Goal: Transaction & Acquisition: Purchase product/service

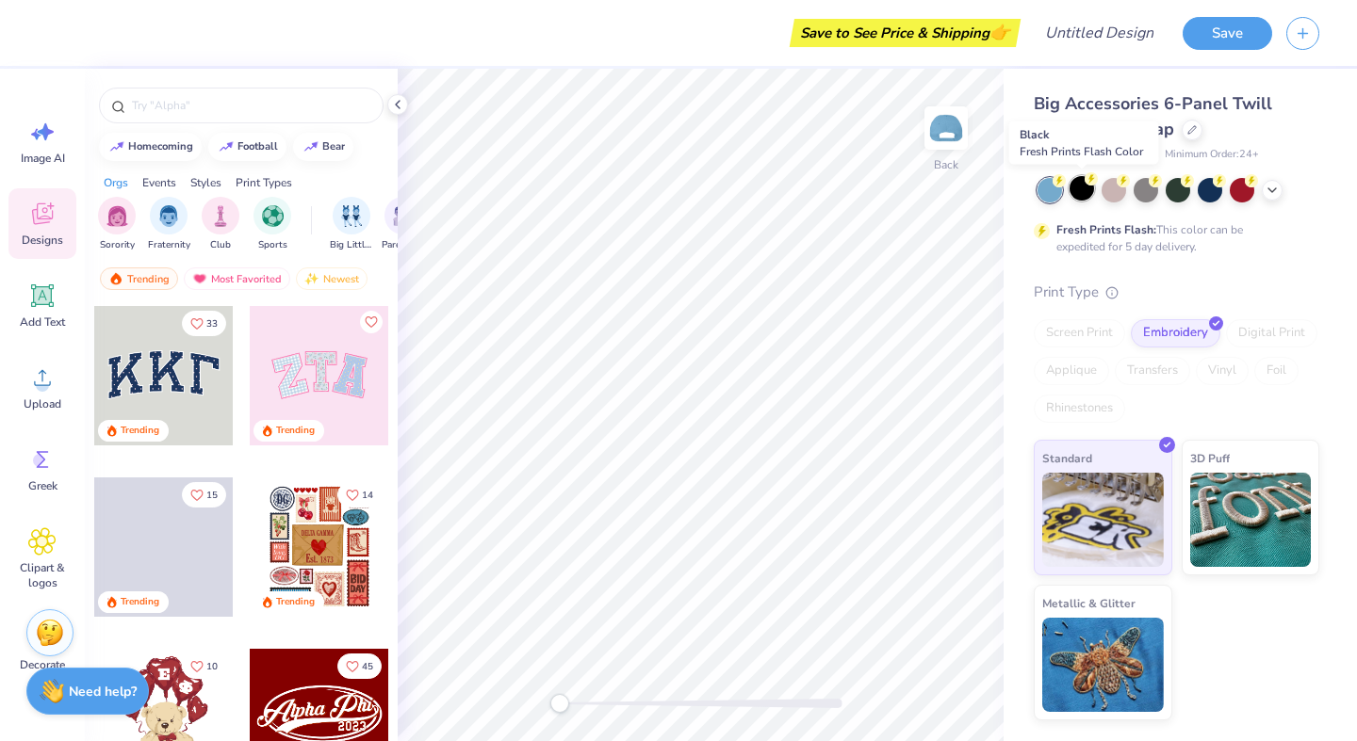
click at [1076, 192] on div at bounding box center [1081, 188] width 24 height 24
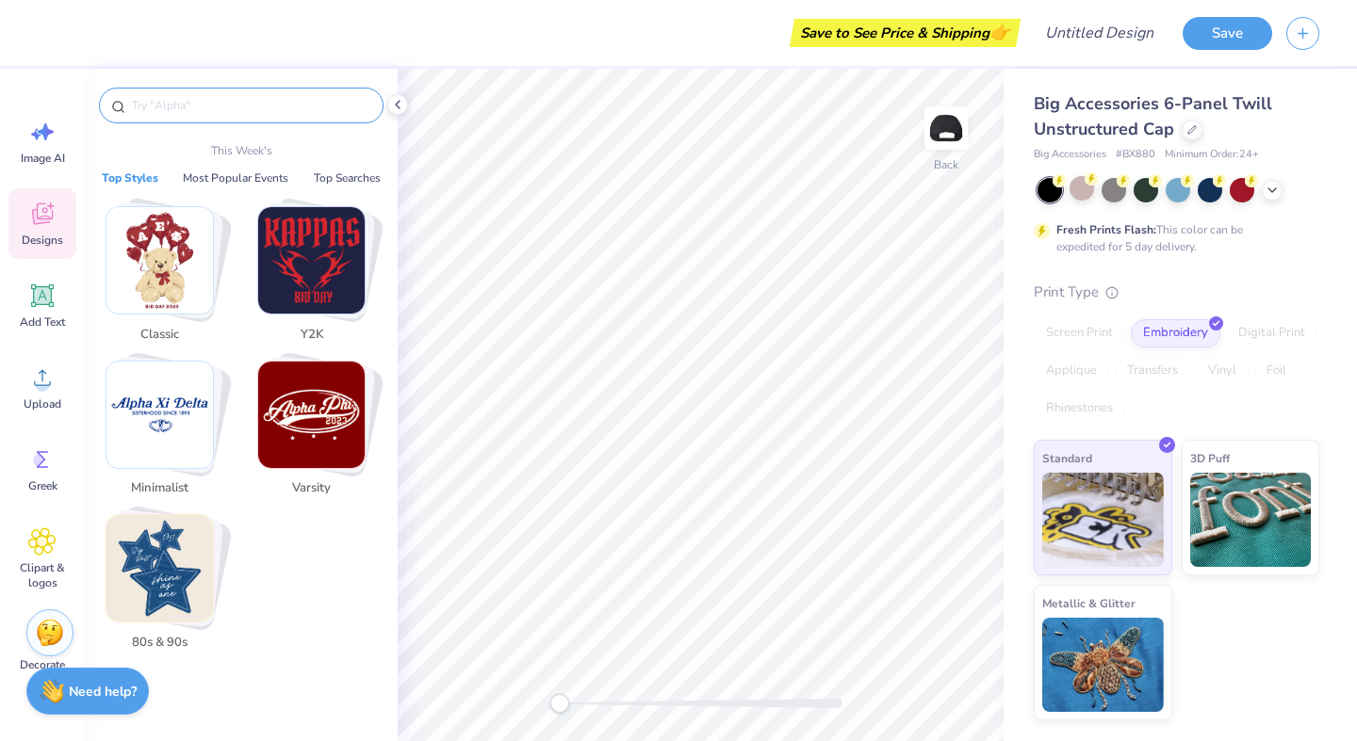
click at [191, 108] on input "text" at bounding box center [250, 105] width 241 height 19
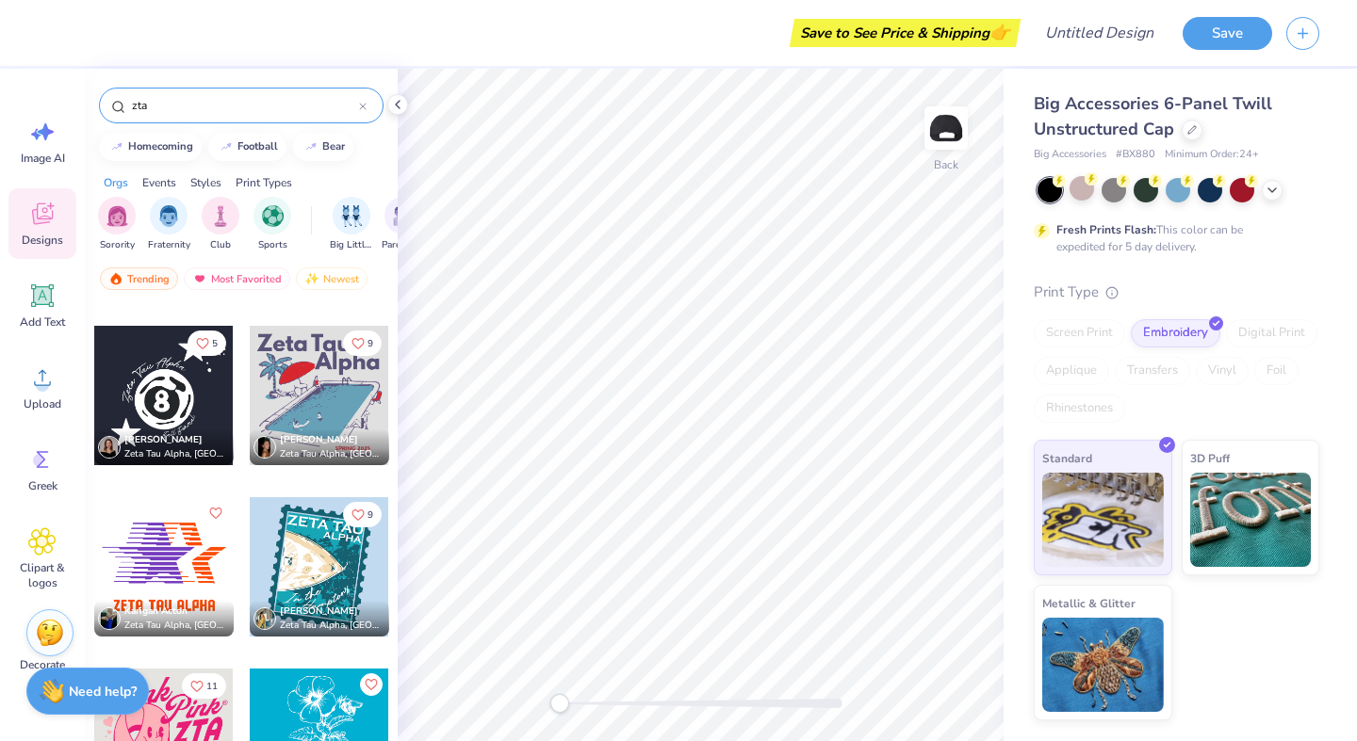
scroll to position [288, 0]
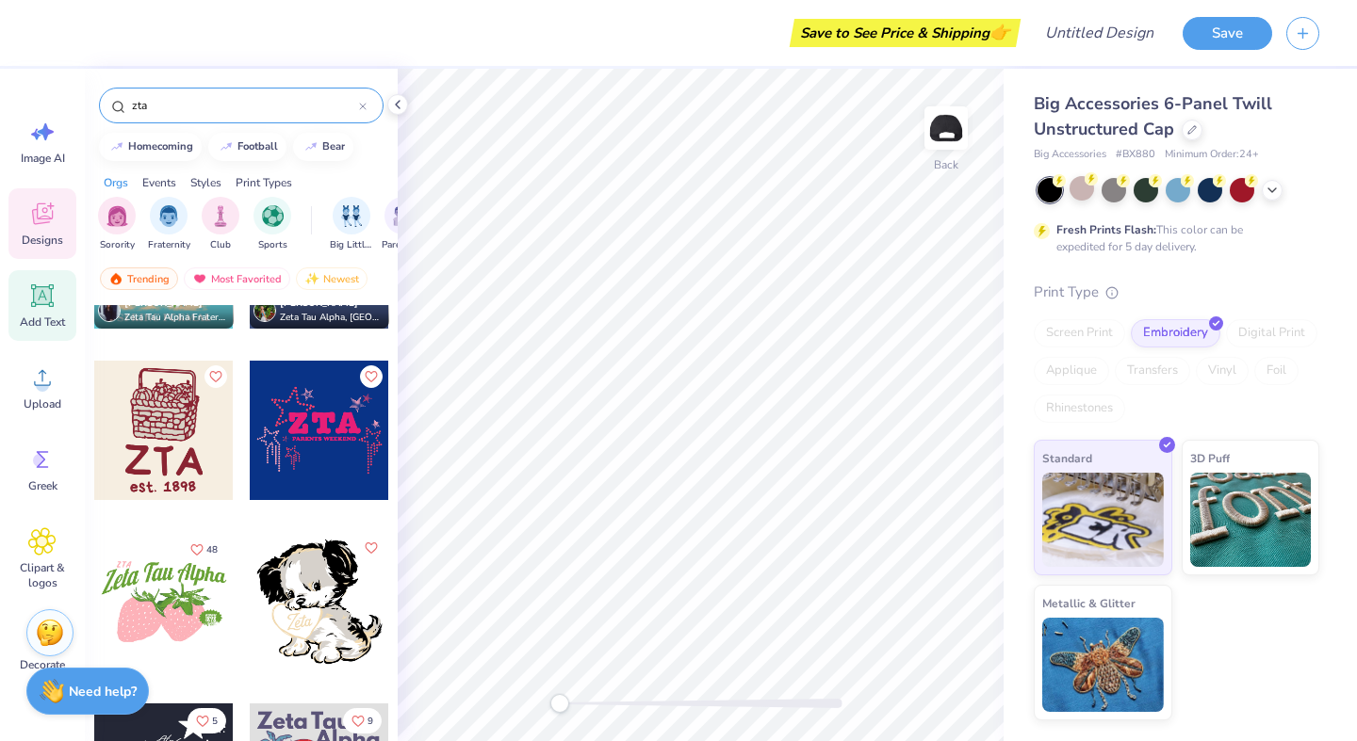
type input "zta"
click at [52, 300] on icon at bounding box center [42, 296] width 28 height 28
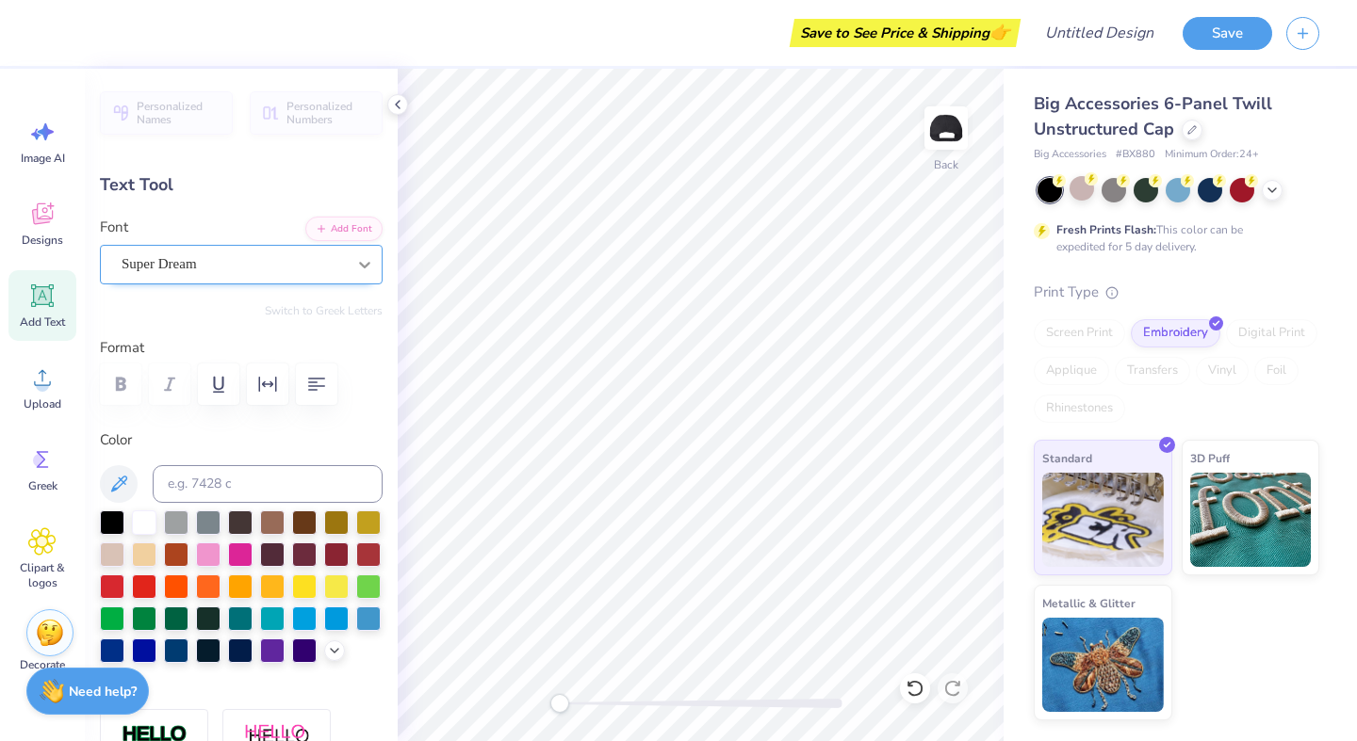
scroll to position [0, 2]
type textarea "ZTA DAD"
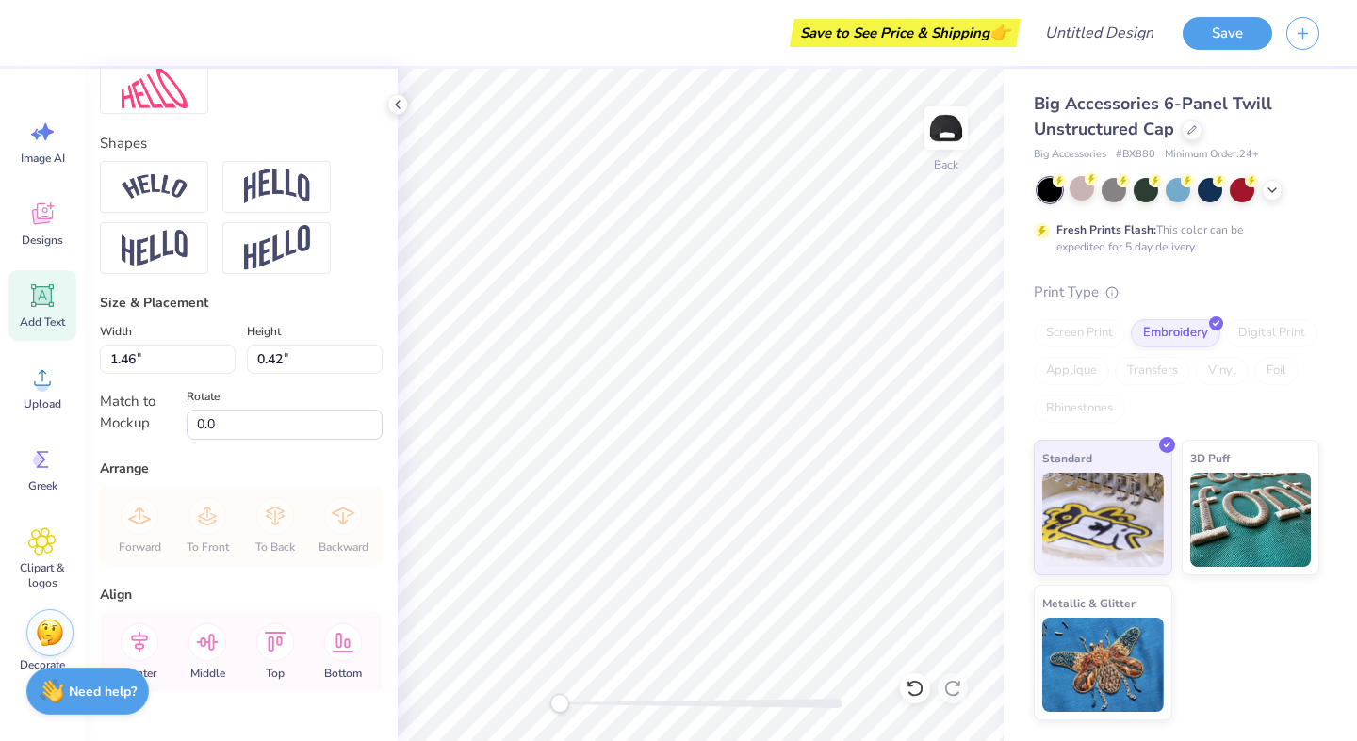
scroll to position [814, 0]
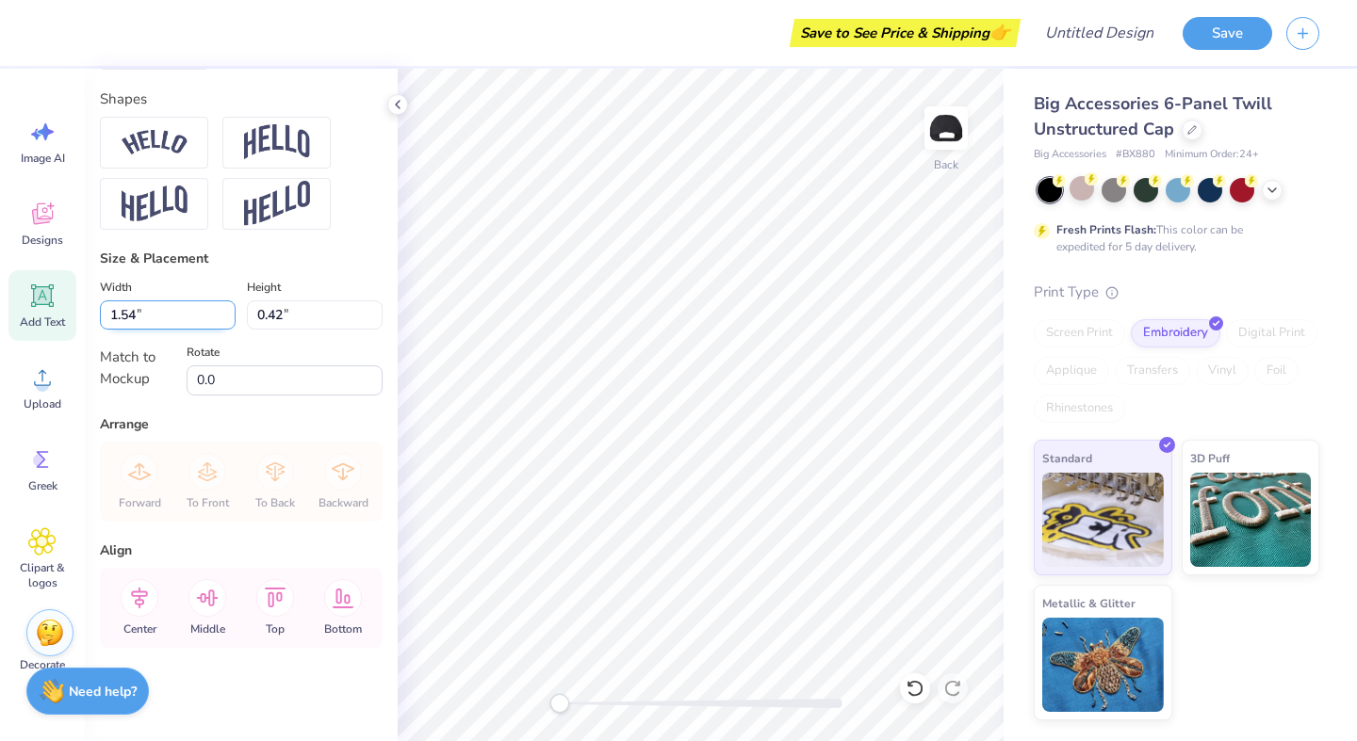
click at [229, 308] on input "1.54" at bounding box center [168, 315] width 136 height 29
type input "2.42"
type input "0.45"
type input "2.59"
type input "0.48"
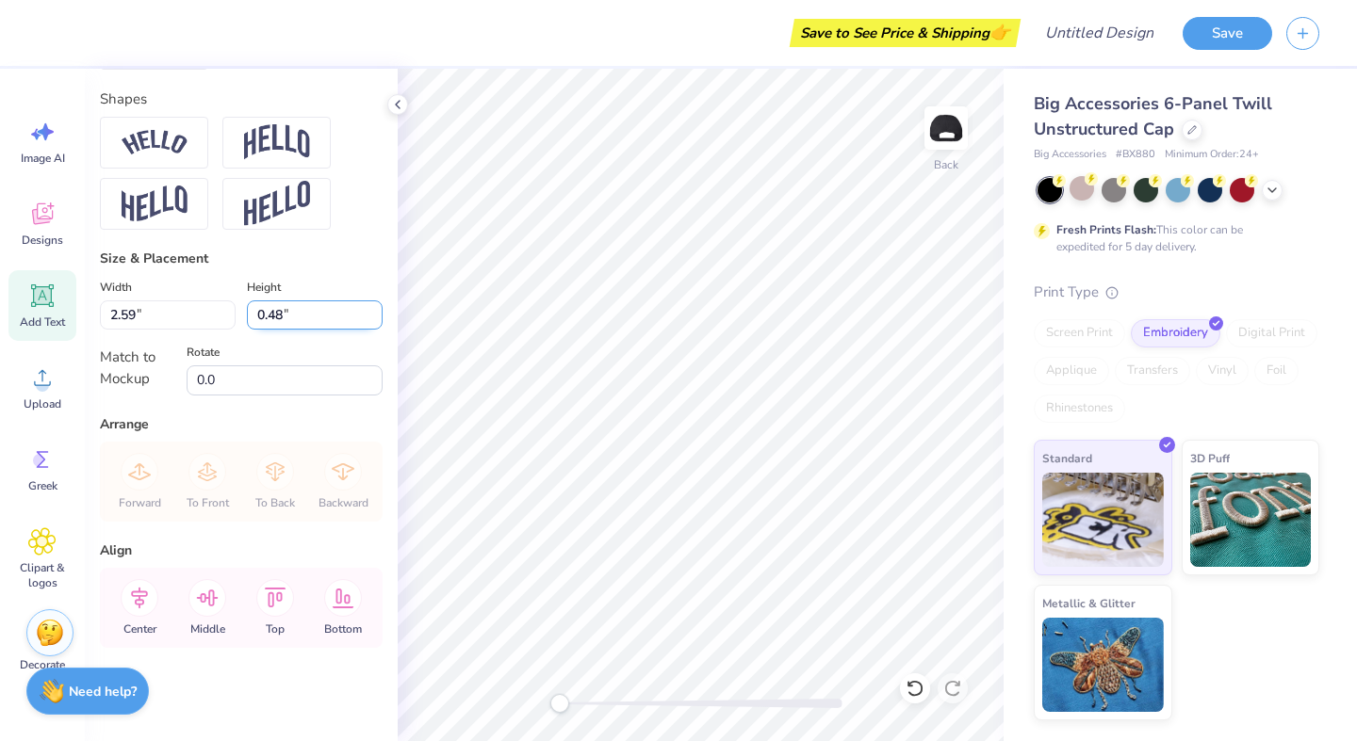
type input "3.44"
type input "0.64"
type input "3.54"
type input "0.65"
type input "4.30"
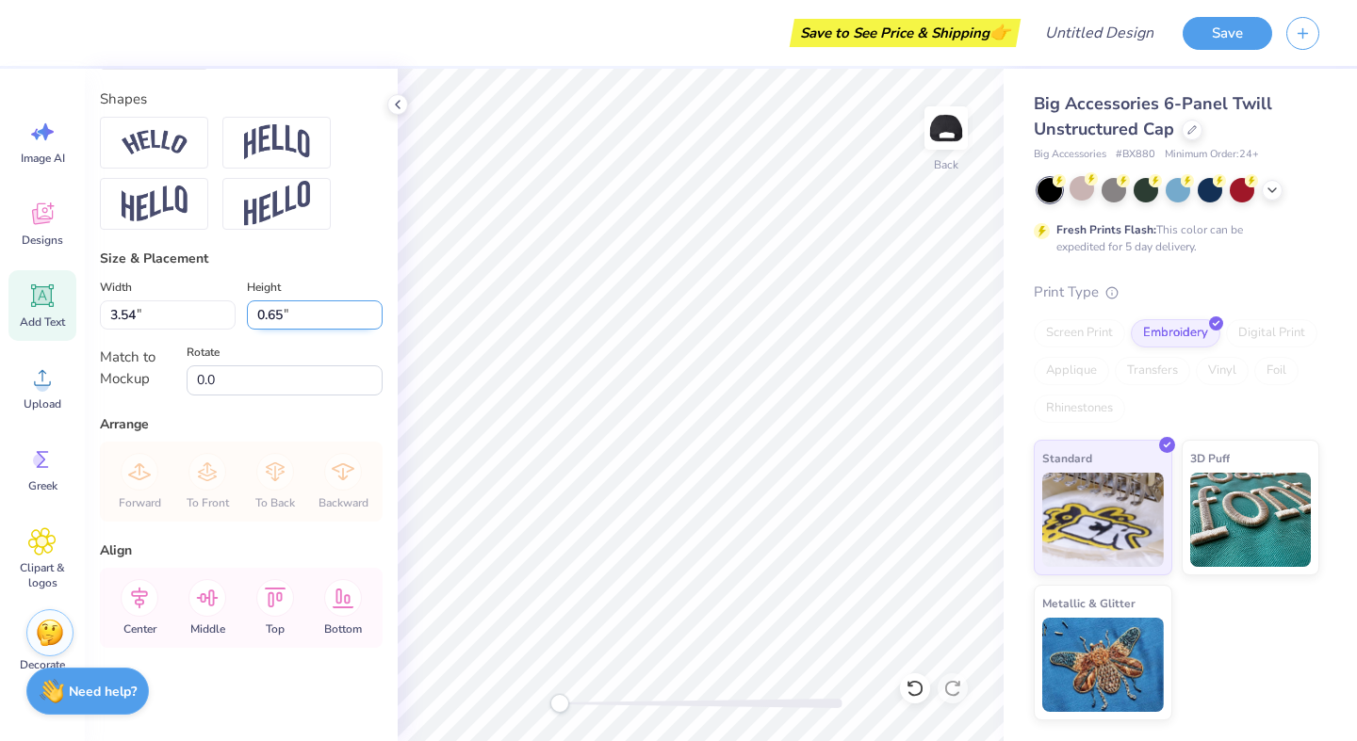
type input "0.79"
type input "4.72"
type input "0.87"
type textarea "ZTA DAD"
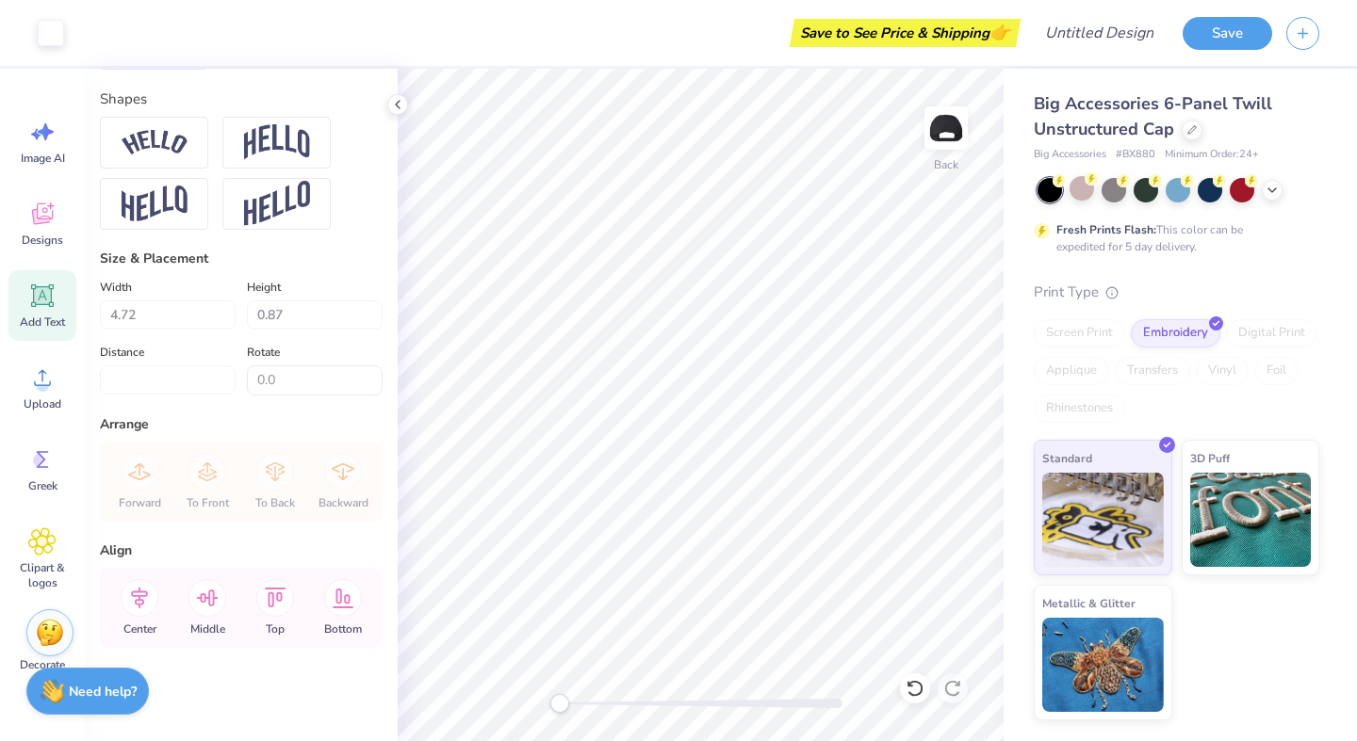
type input "2.30"
type input "2.37"
click at [1010, 349] on div "Big Accessories 6-Panel Twill Unstructured Cap Big Accessories # BX880 Minimum …" at bounding box center [1179, 395] width 353 height 652
click at [1015, 346] on div "Big Accessories 6-Panel Twill Unstructured Cap Big Accessories # BX880 Minimum …" at bounding box center [1179, 395] width 353 height 652
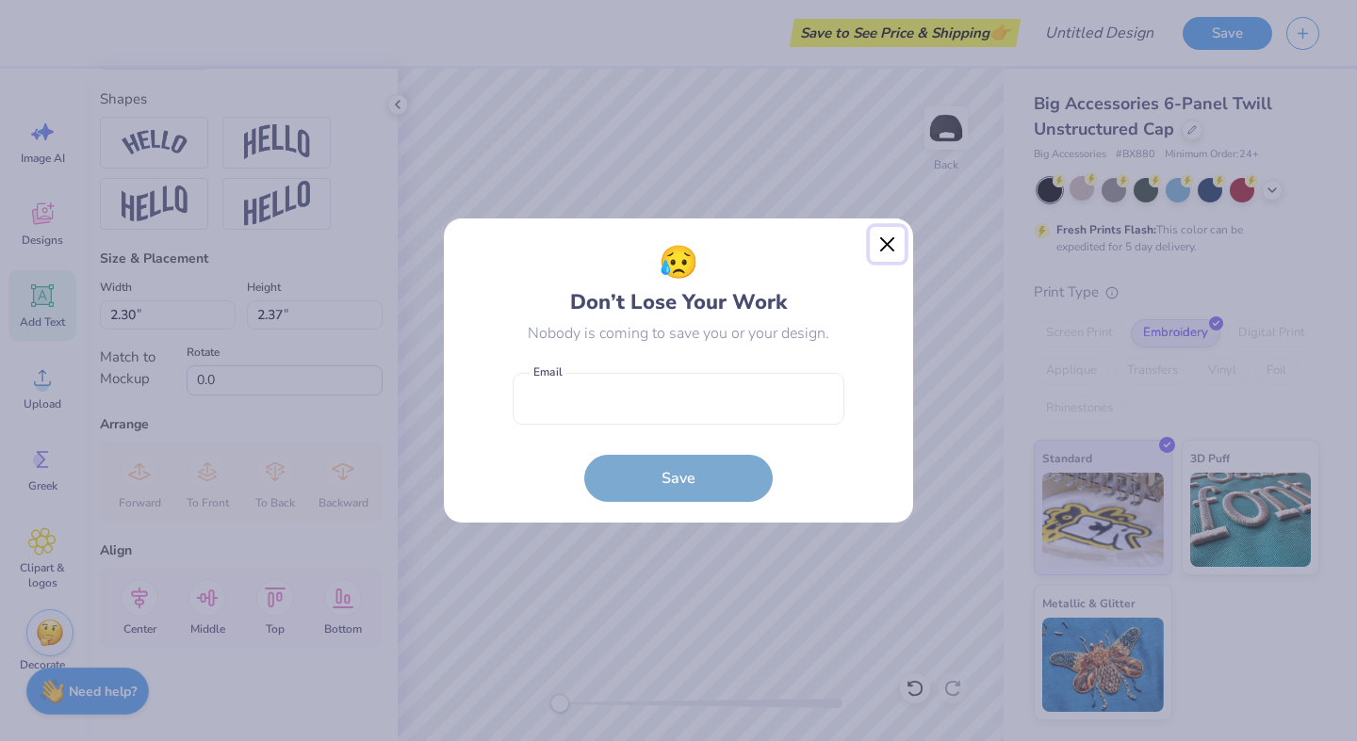
click at [880, 256] on button "Close" at bounding box center [888, 245] width 36 height 36
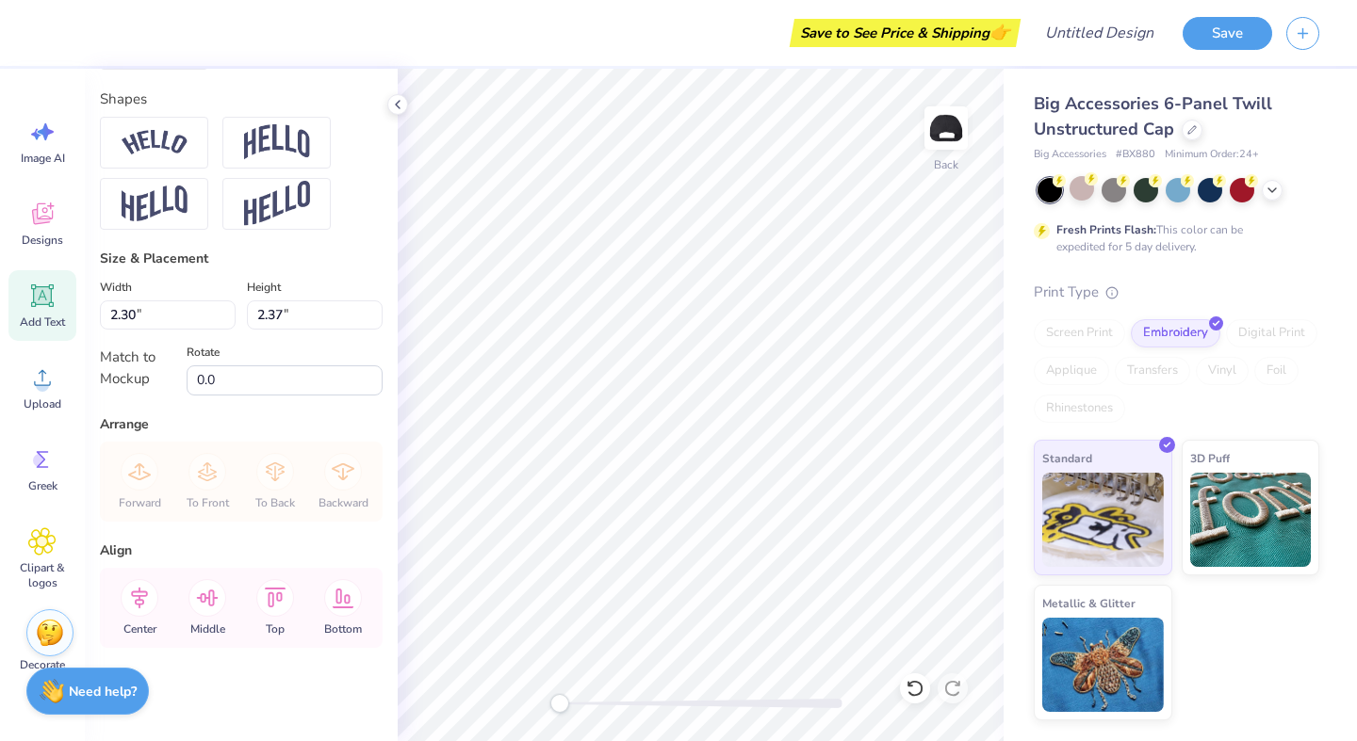
type textarea "ZTA DAD"
type input "4.72"
type input "0.87"
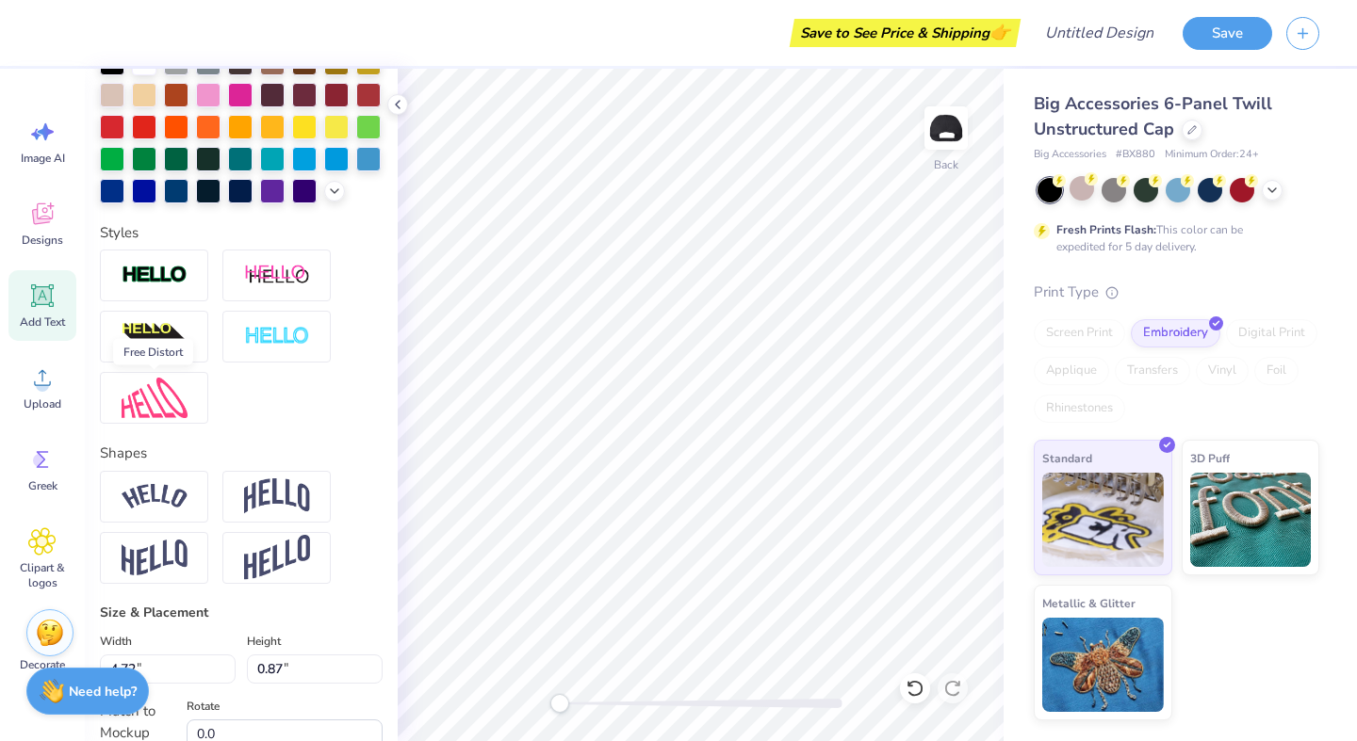
scroll to position [461, 0]
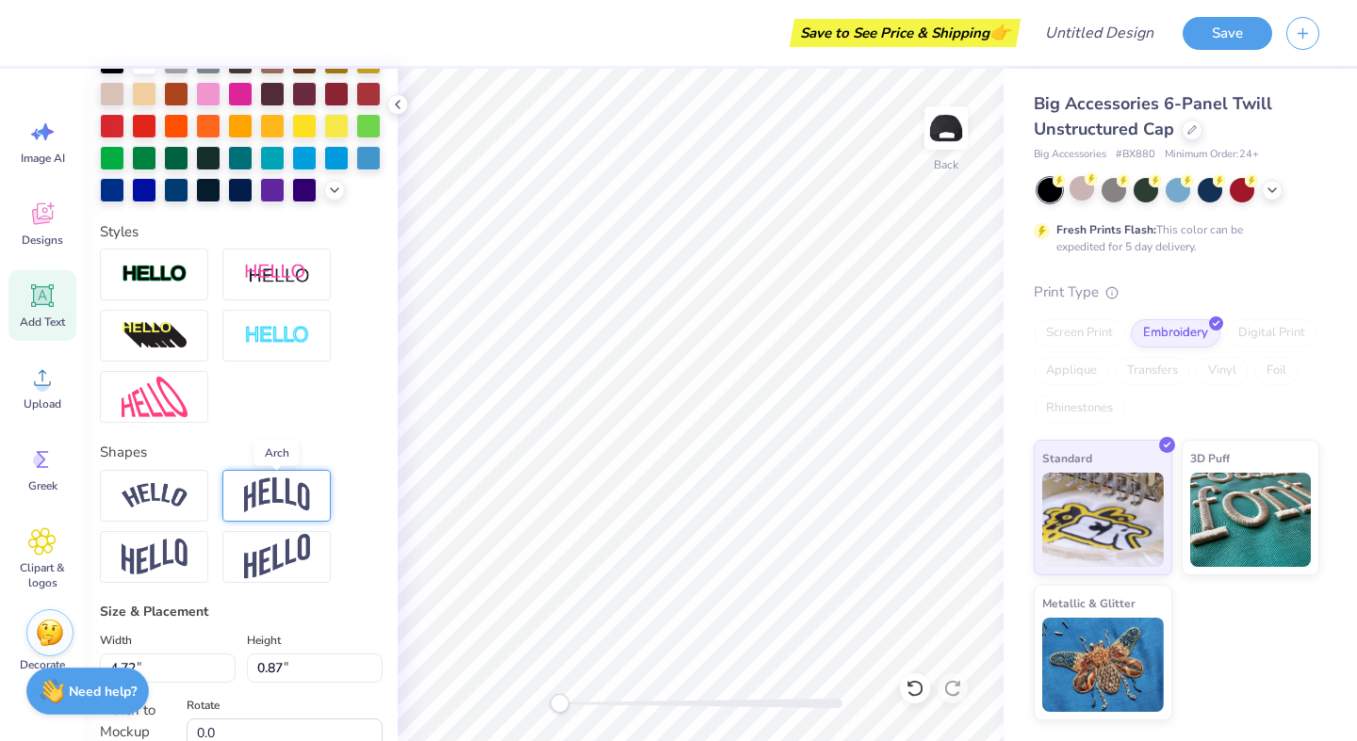
click at [257, 493] on img at bounding box center [277, 496] width 66 height 36
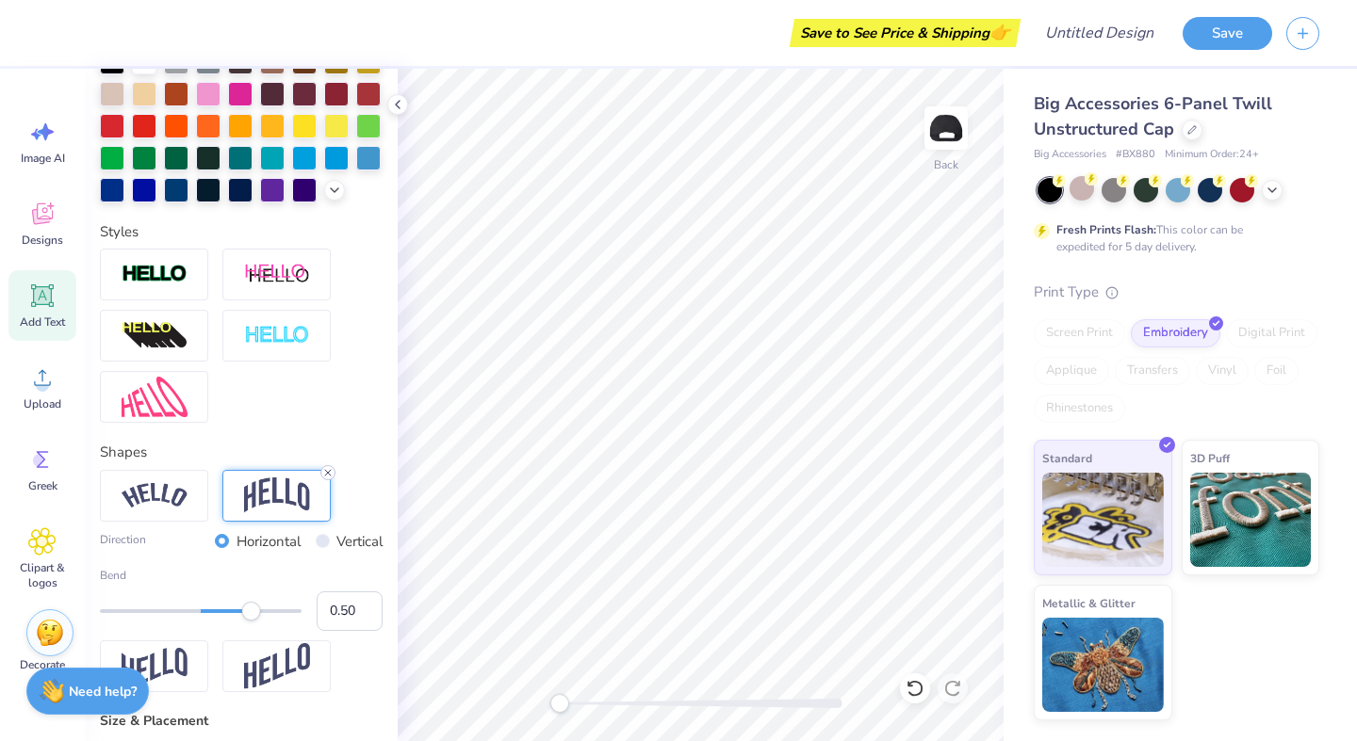
click at [328, 471] on line at bounding box center [328, 473] width 6 height 6
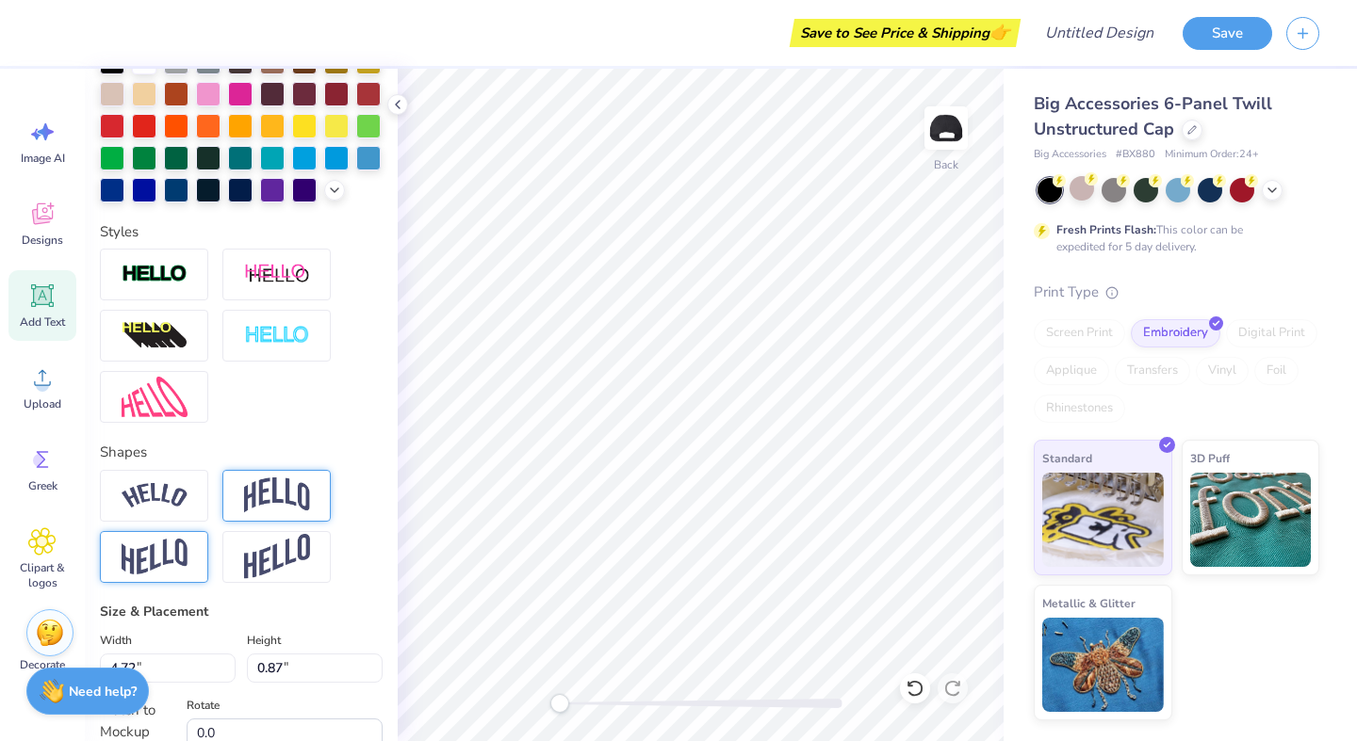
click at [180, 554] on img at bounding box center [155, 557] width 66 height 37
click at [203, 534] on icon at bounding box center [205, 534] width 11 height 11
click at [250, 544] on img at bounding box center [277, 557] width 66 height 46
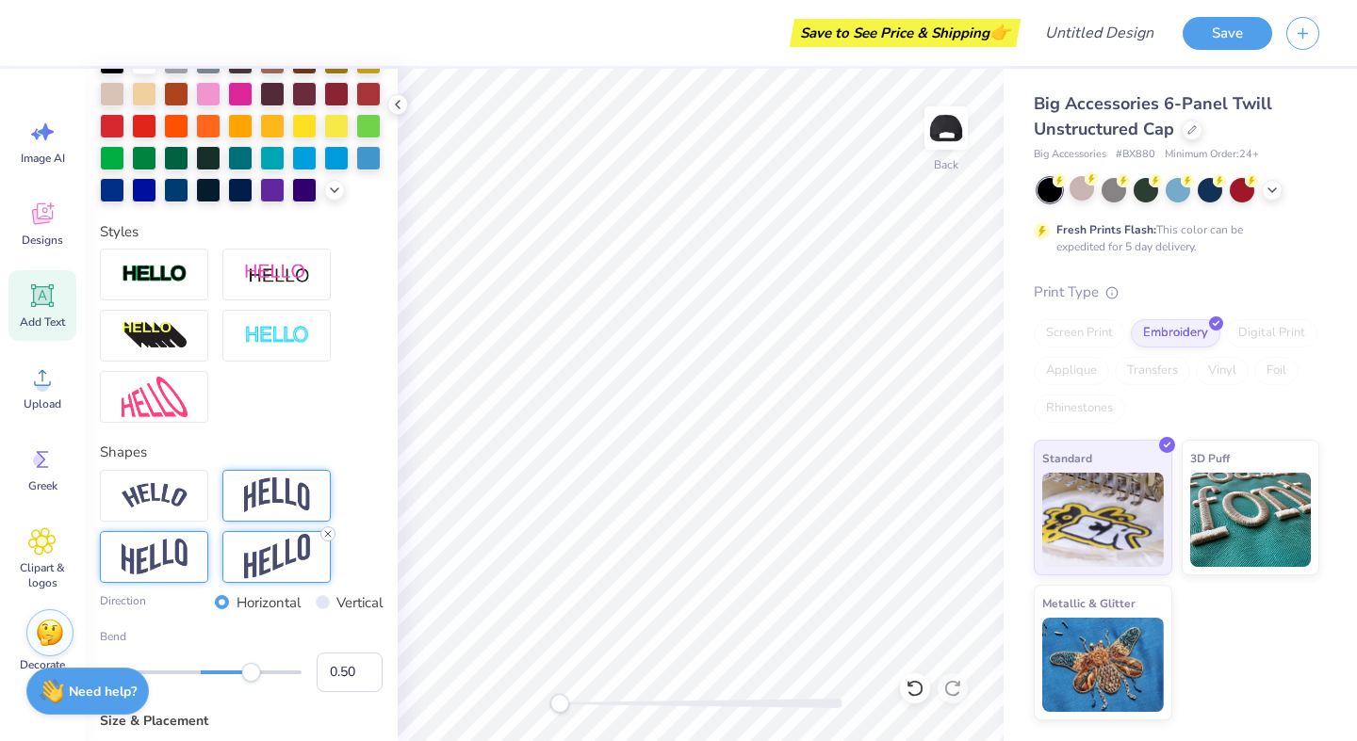
click at [334, 533] on div at bounding box center [327, 534] width 15 height 15
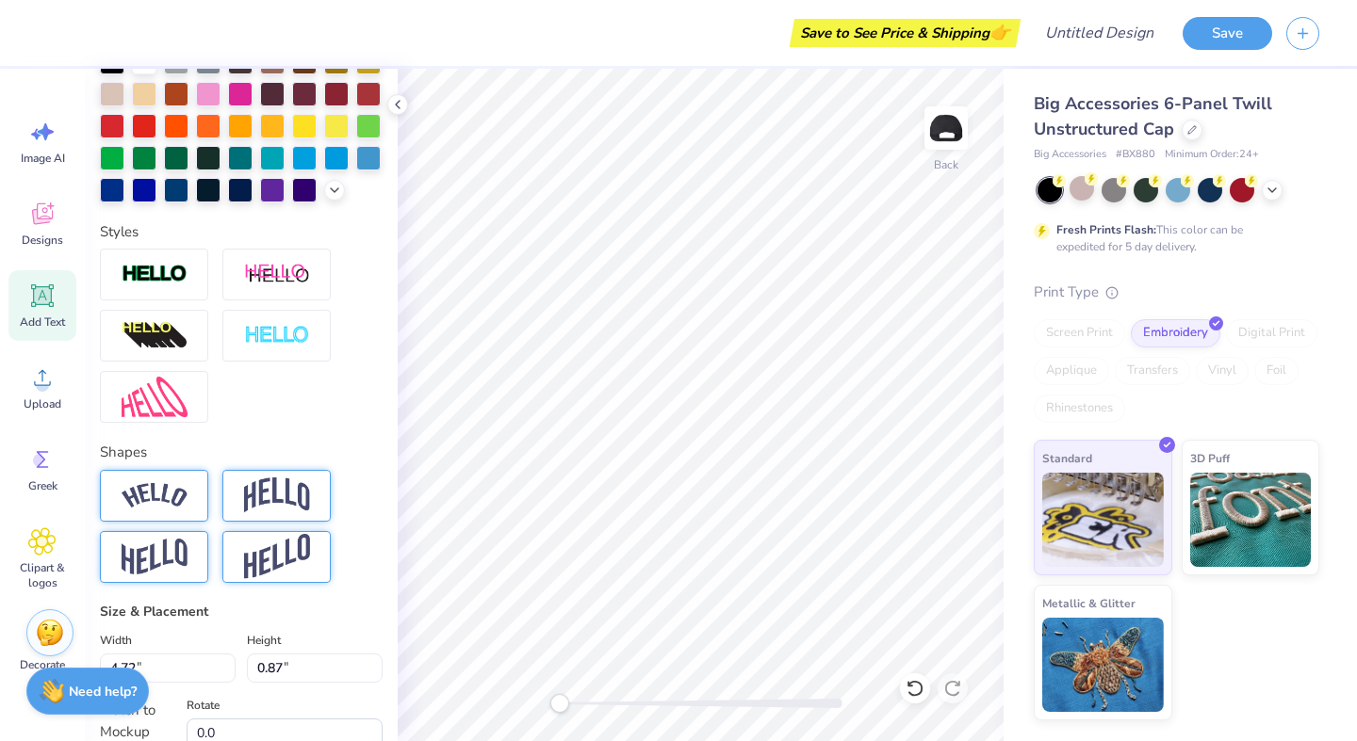
click at [167, 493] on img at bounding box center [155, 495] width 66 height 25
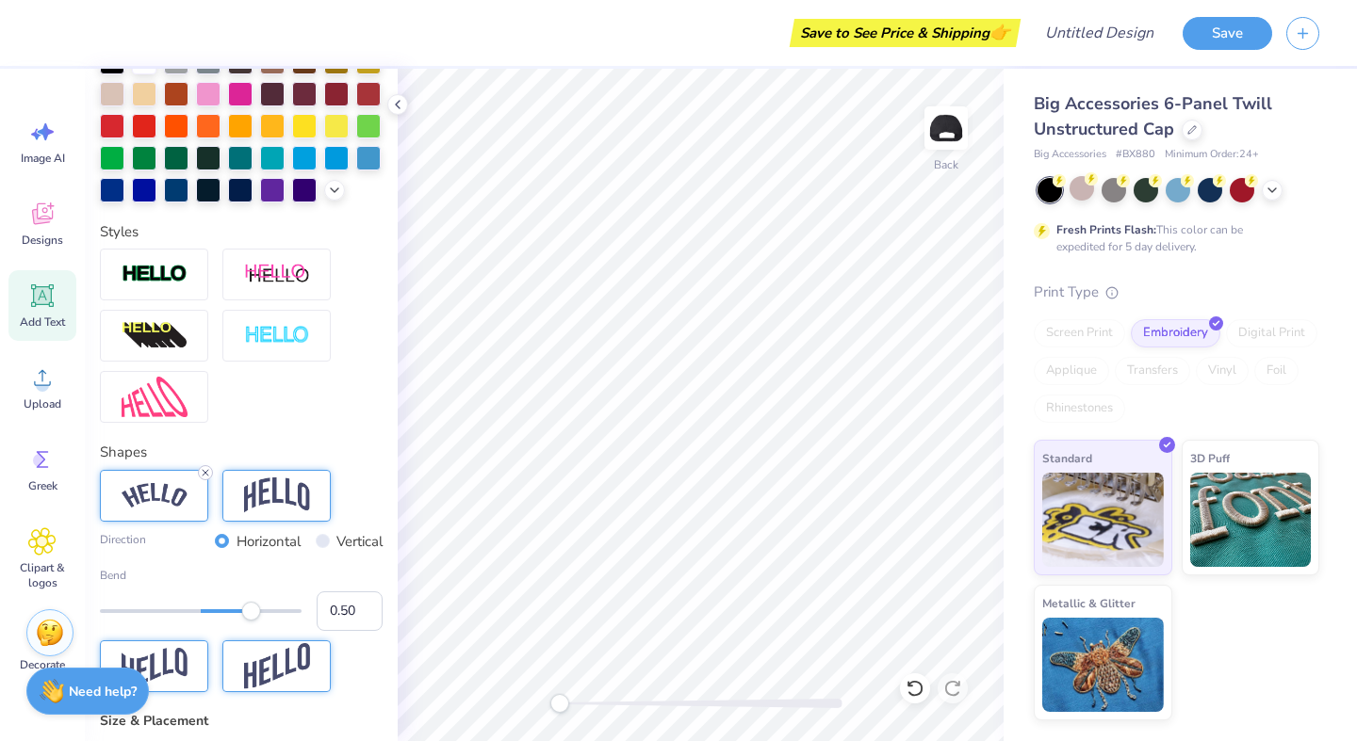
click at [205, 472] on line at bounding box center [206, 473] width 6 height 6
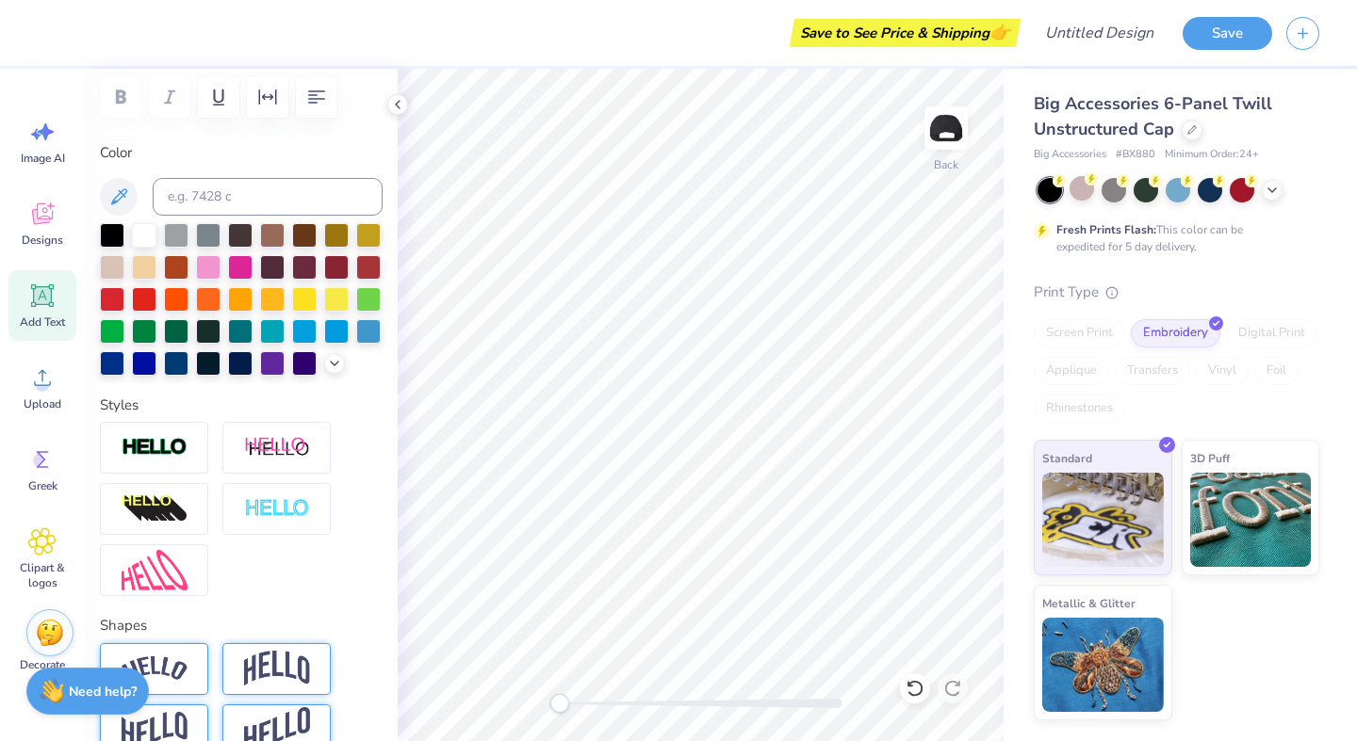
scroll to position [282, 0]
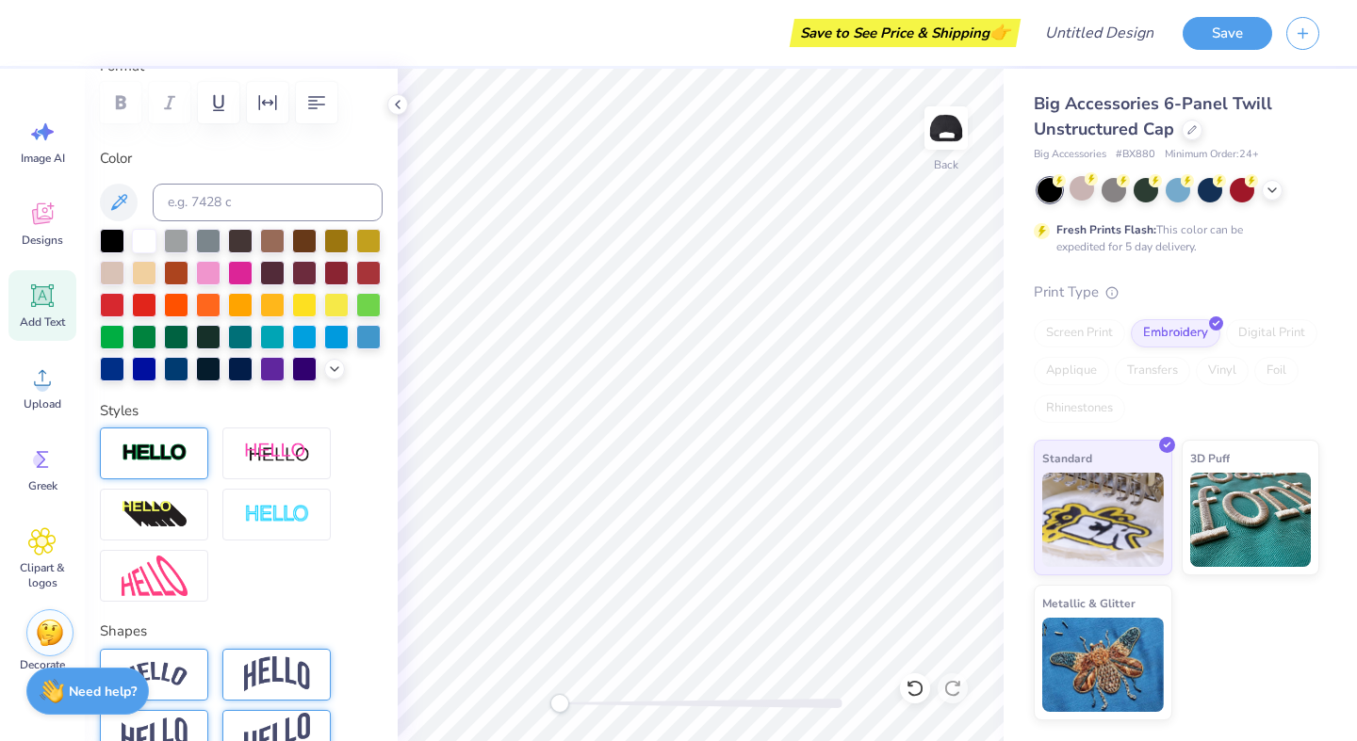
click at [194, 446] on div at bounding box center [154, 454] width 108 height 52
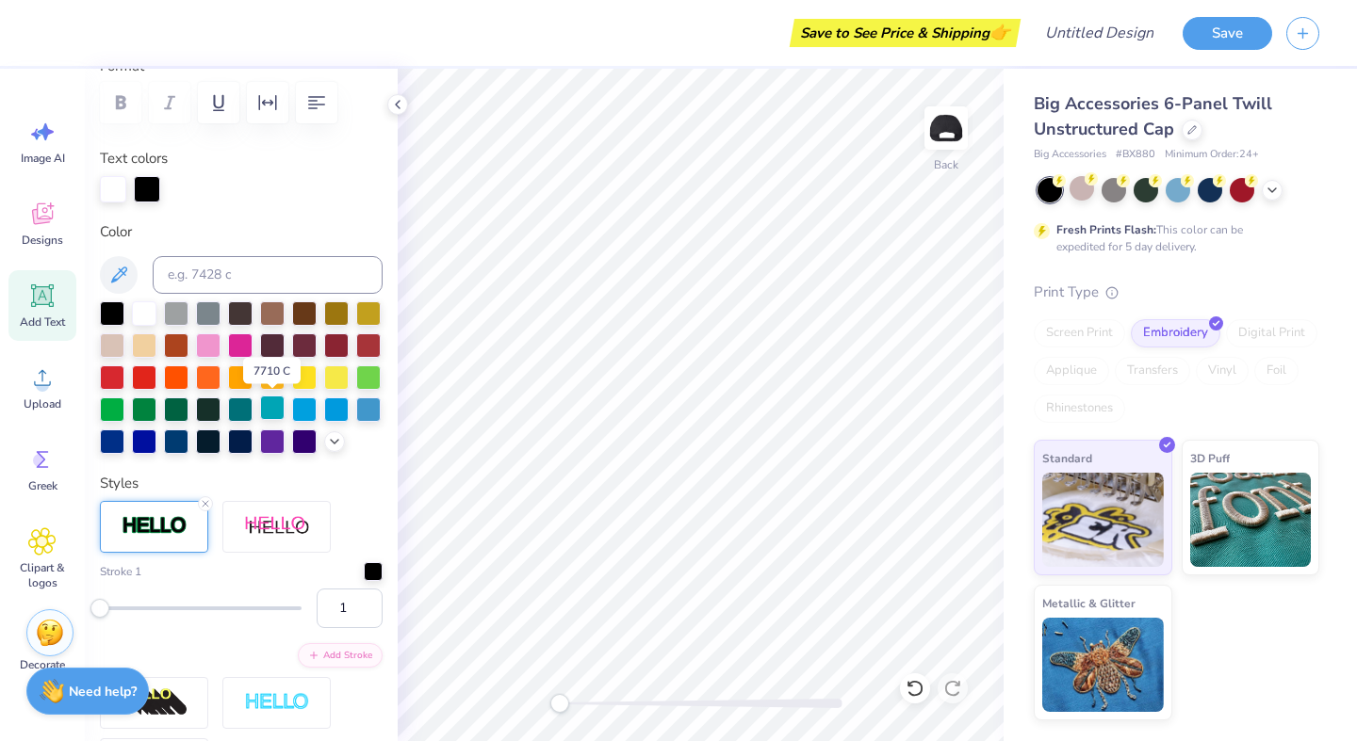
click at [274, 414] on div at bounding box center [272, 408] width 24 height 24
click at [236, 481] on div "Styles Stroke 1 1 Add Stroke" at bounding box center [241, 632] width 283 height 318
click at [204, 502] on line at bounding box center [206, 504] width 6 height 6
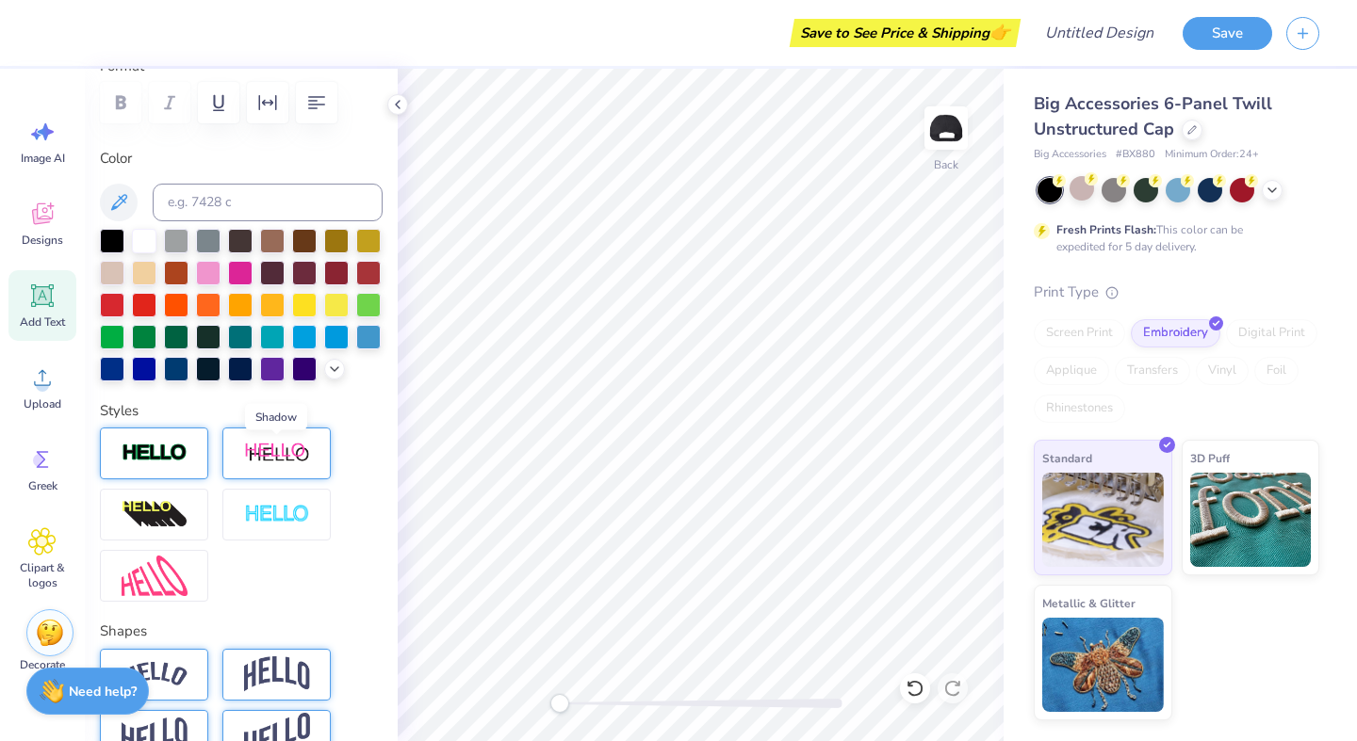
click at [285, 453] on img at bounding box center [277, 454] width 66 height 24
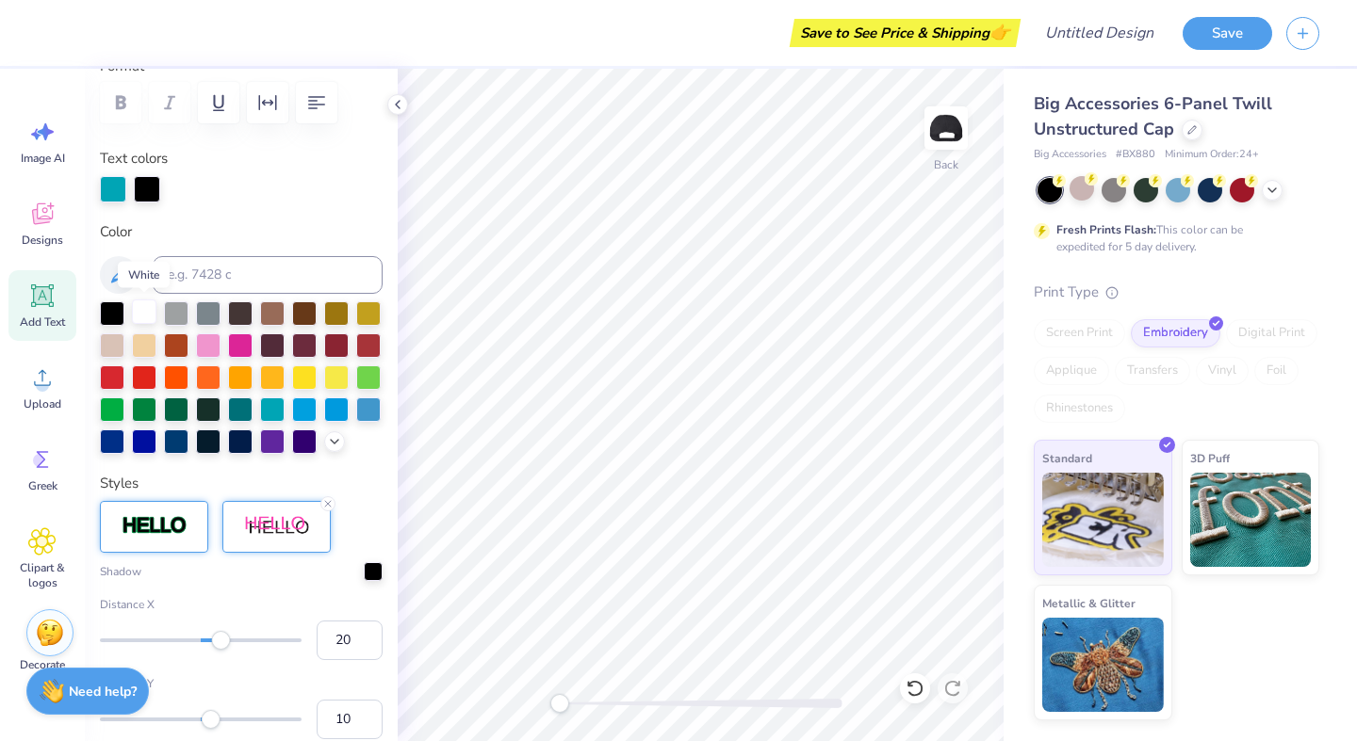
click at [147, 311] on div at bounding box center [144, 312] width 24 height 24
click at [150, 188] on div at bounding box center [147, 187] width 26 height 26
click at [278, 410] on div at bounding box center [272, 408] width 24 height 24
click at [329, 505] on line at bounding box center [328, 504] width 6 height 6
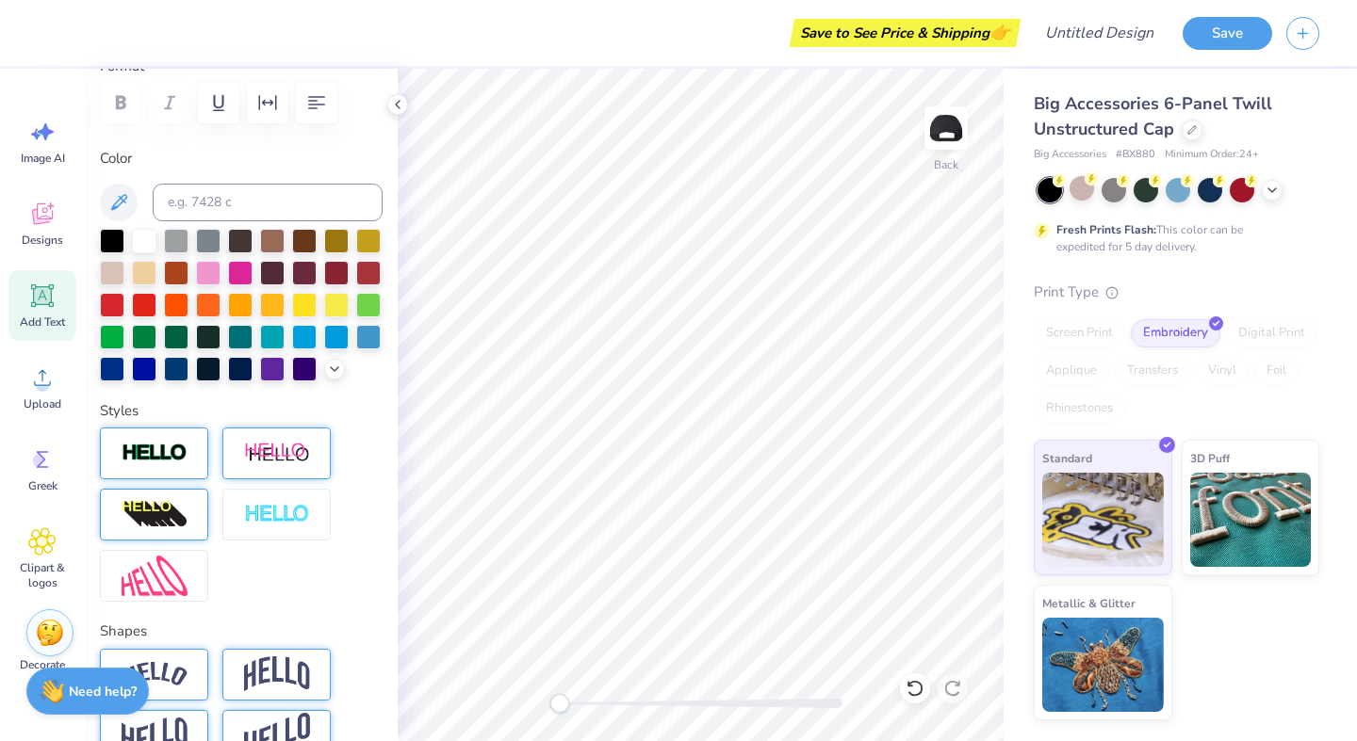
click at [190, 518] on div at bounding box center [154, 515] width 108 height 52
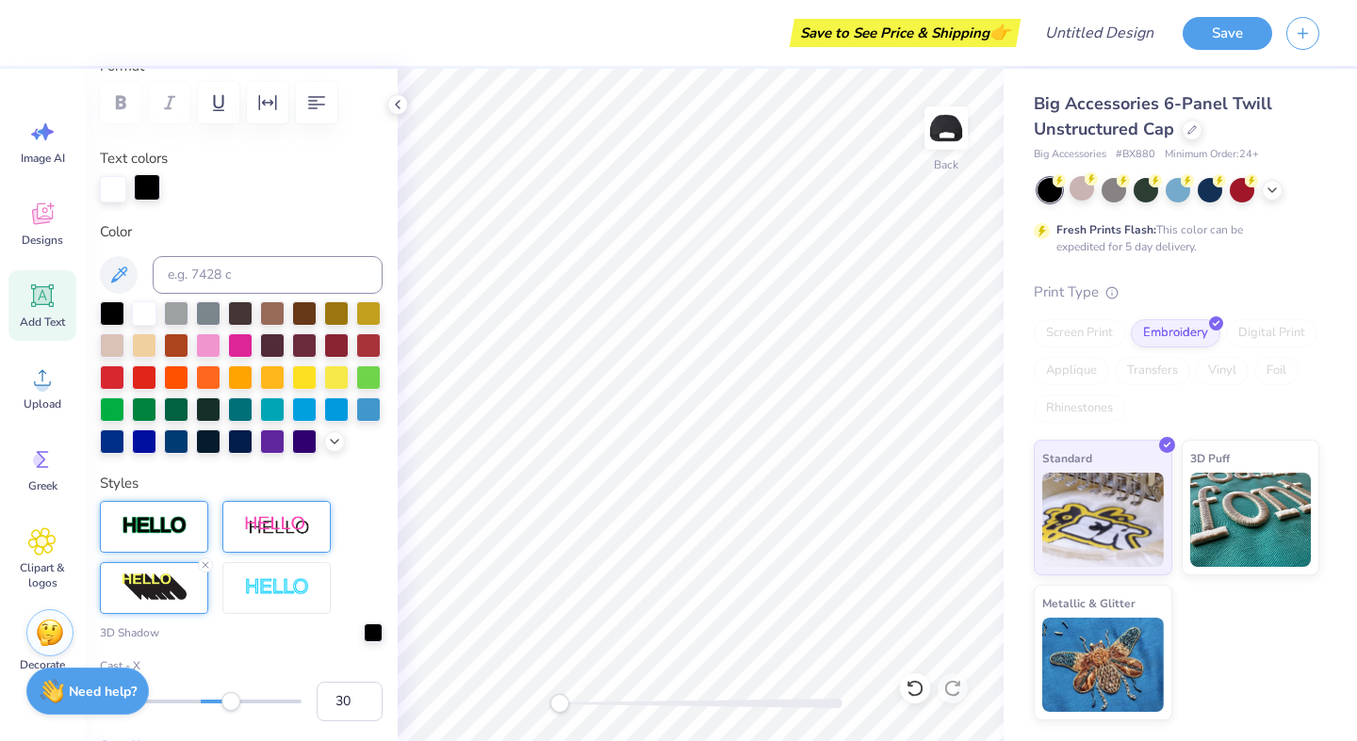
click at [153, 197] on div at bounding box center [147, 187] width 26 height 26
click at [280, 403] on div at bounding box center [272, 408] width 24 height 24
click at [207, 563] on icon at bounding box center [205, 565] width 11 height 11
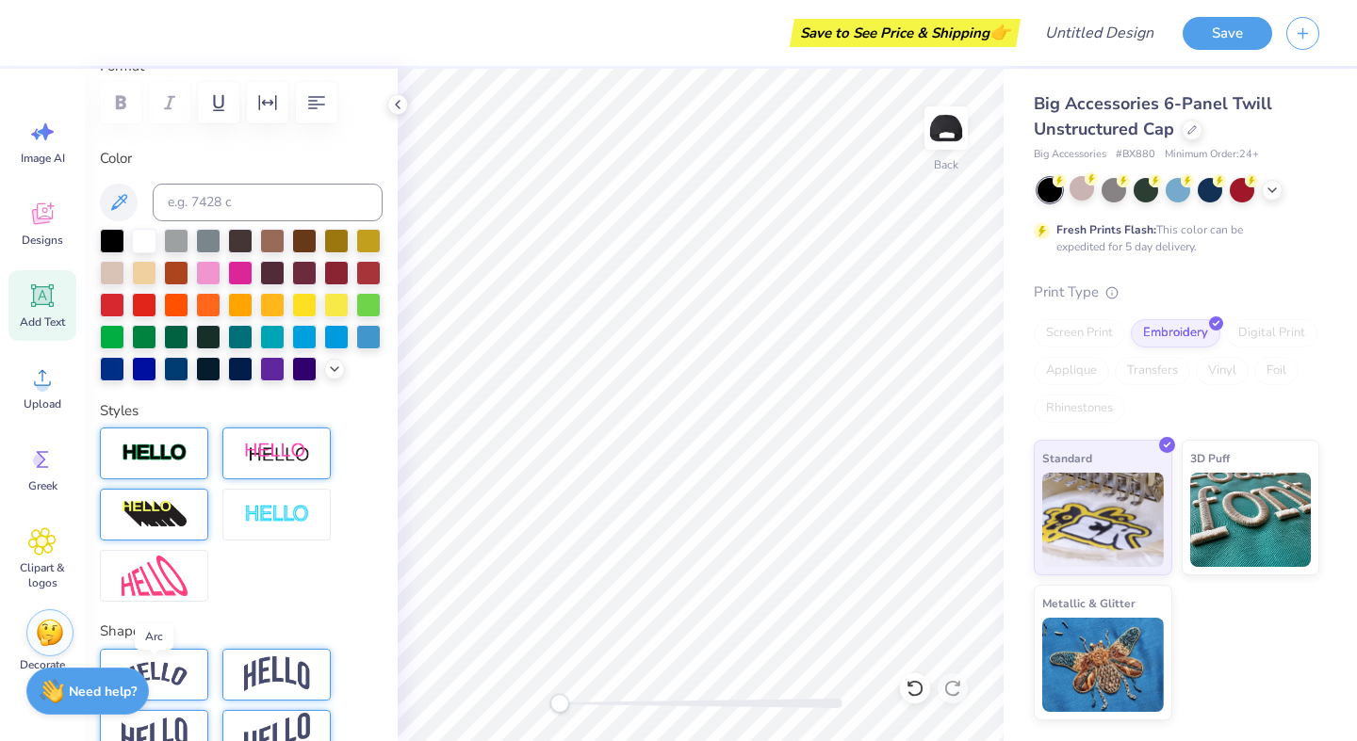
click at [181, 674] on img at bounding box center [155, 674] width 66 height 25
click at [274, 332] on div at bounding box center [272, 335] width 24 height 24
type input "4.65"
type input "1.22"
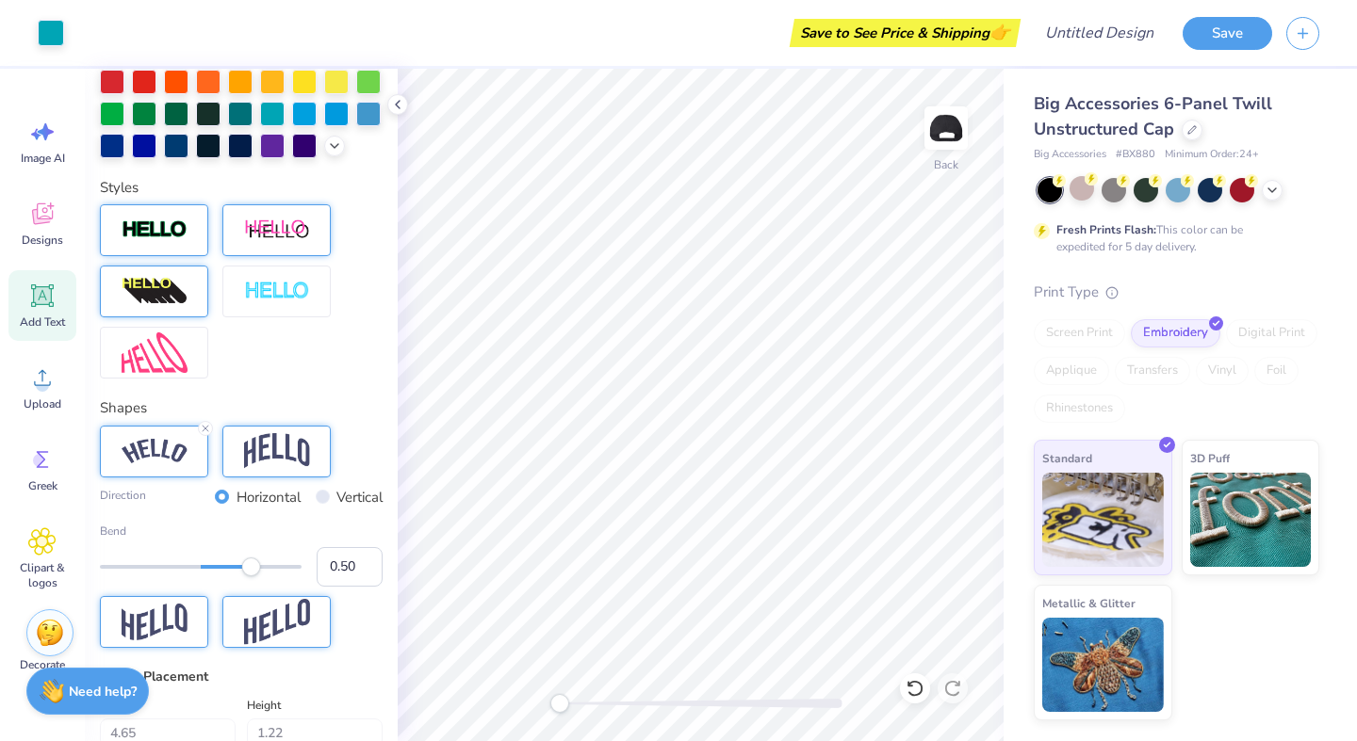
scroll to position [497, 0]
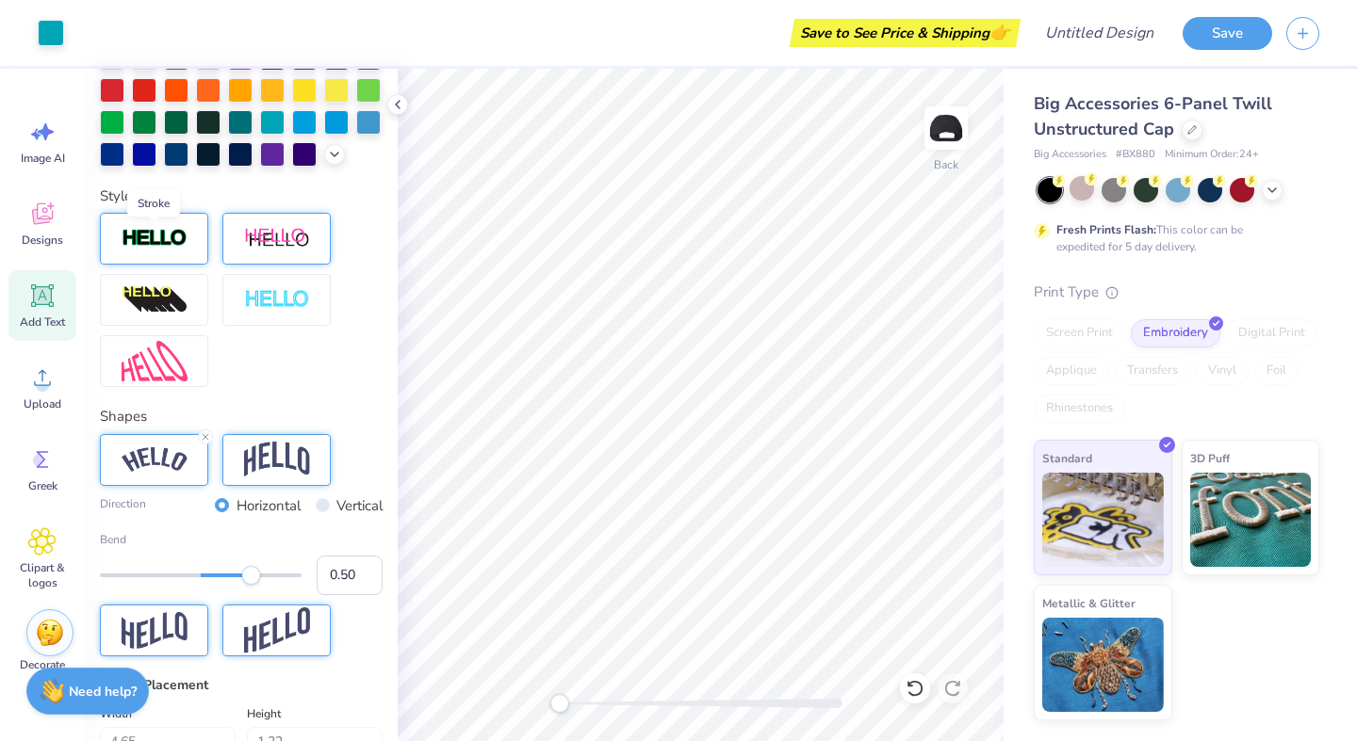
click at [177, 247] on img at bounding box center [155, 239] width 66 height 22
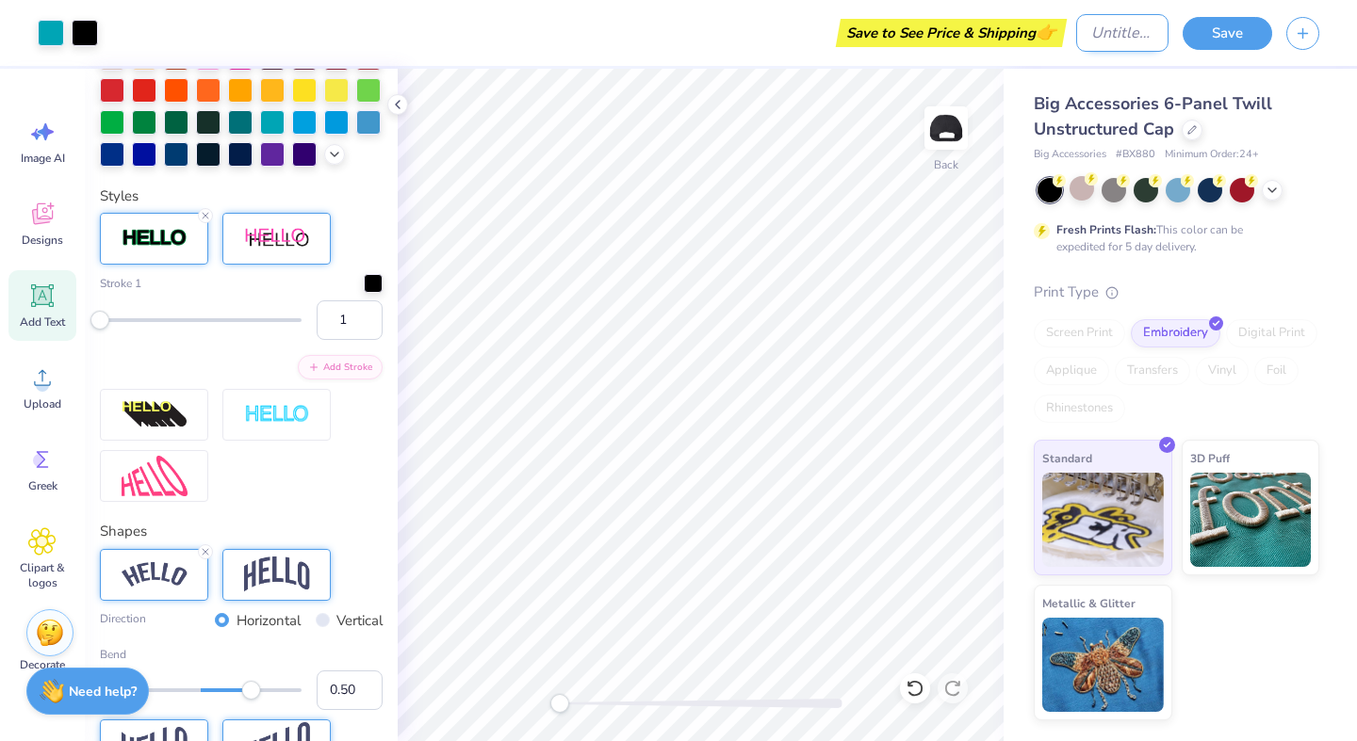
drag, startPoint x: 1150, startPoint y: 34, endPoint x: 1087, endPoint y: 36, distance: 63.2
click at [1087, 36] on input "Design Title" at bounding box center [1122, 33] width 92 height 38
type input "Dad's Day Hat"
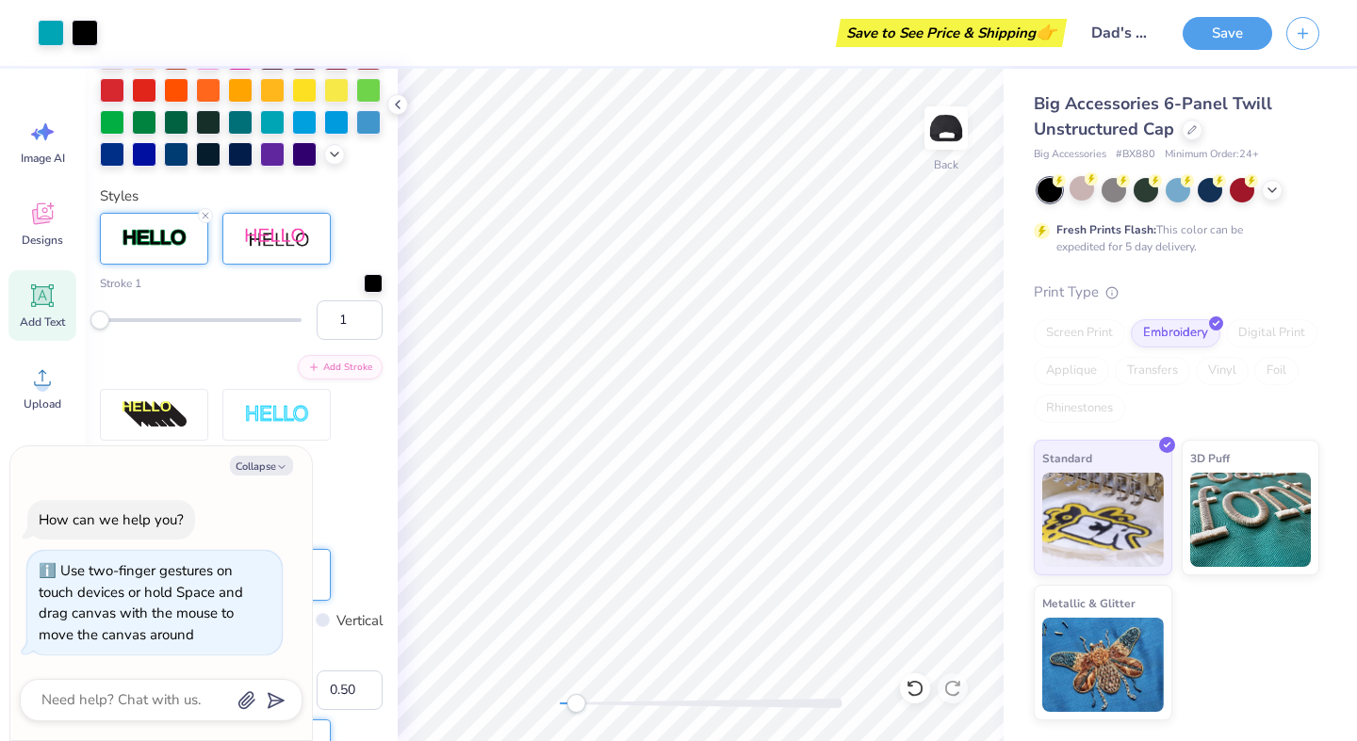
type textarea "x"
click at [529, 698] on div "Back" at bounding box center [701, 405] width 606 height 673
type input "4.66"
type input "1.23"
type textarea "x"
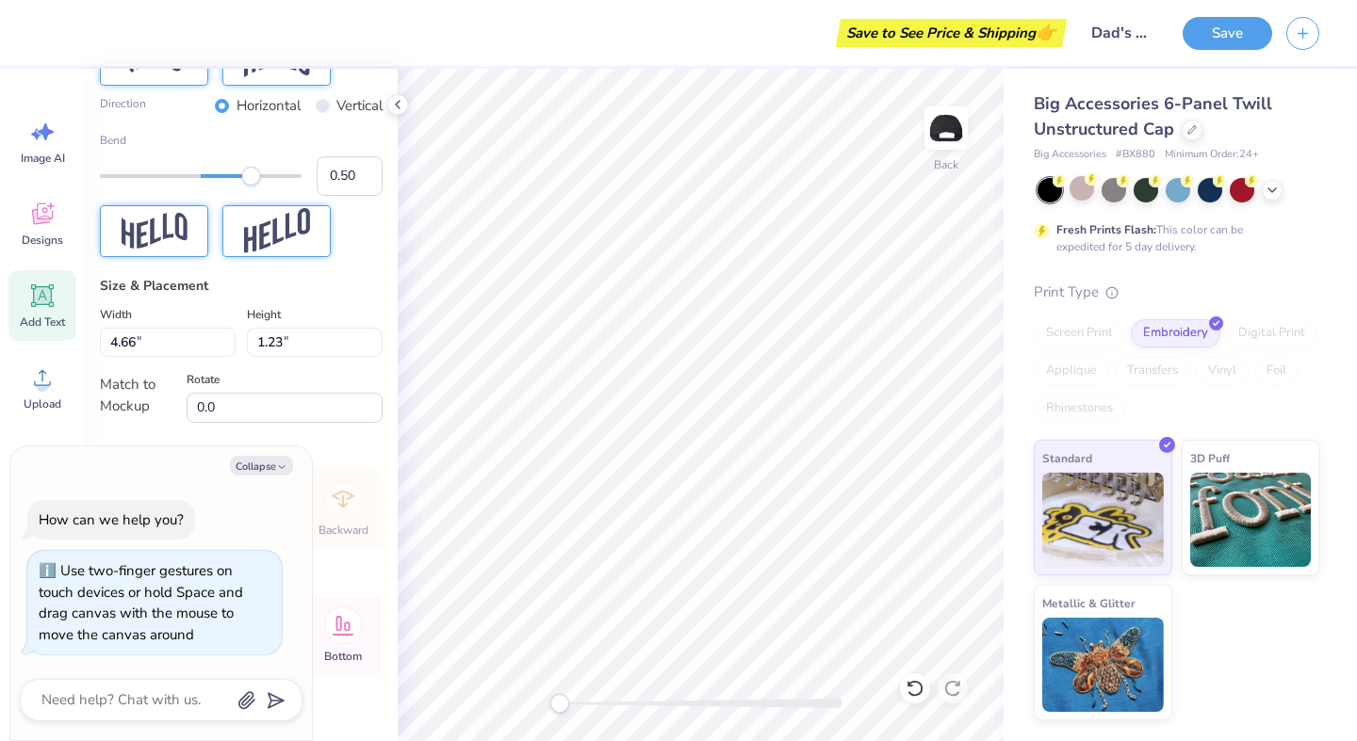
scroll to position [1112, 0]
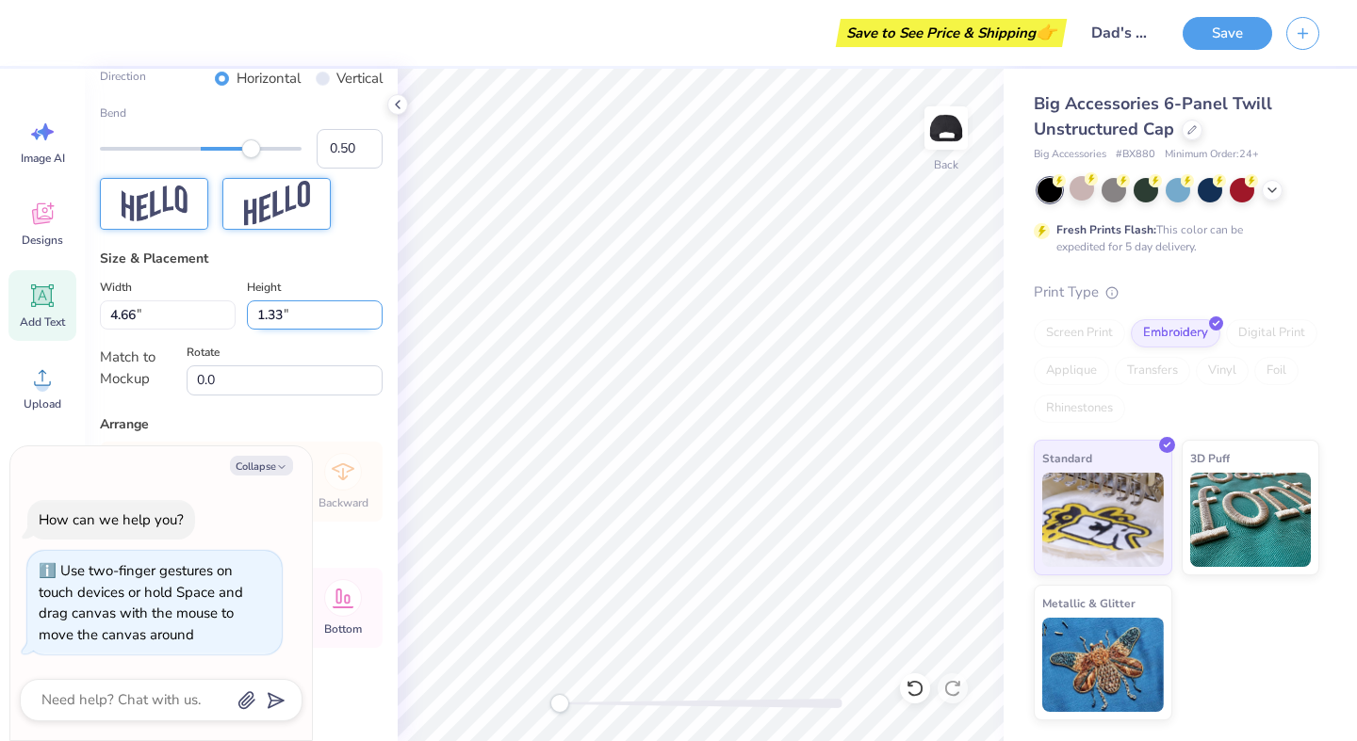
type input "1.33"
click at [378, 309] on input "1.33" at bounding box center [315, 315] width 136 height 29
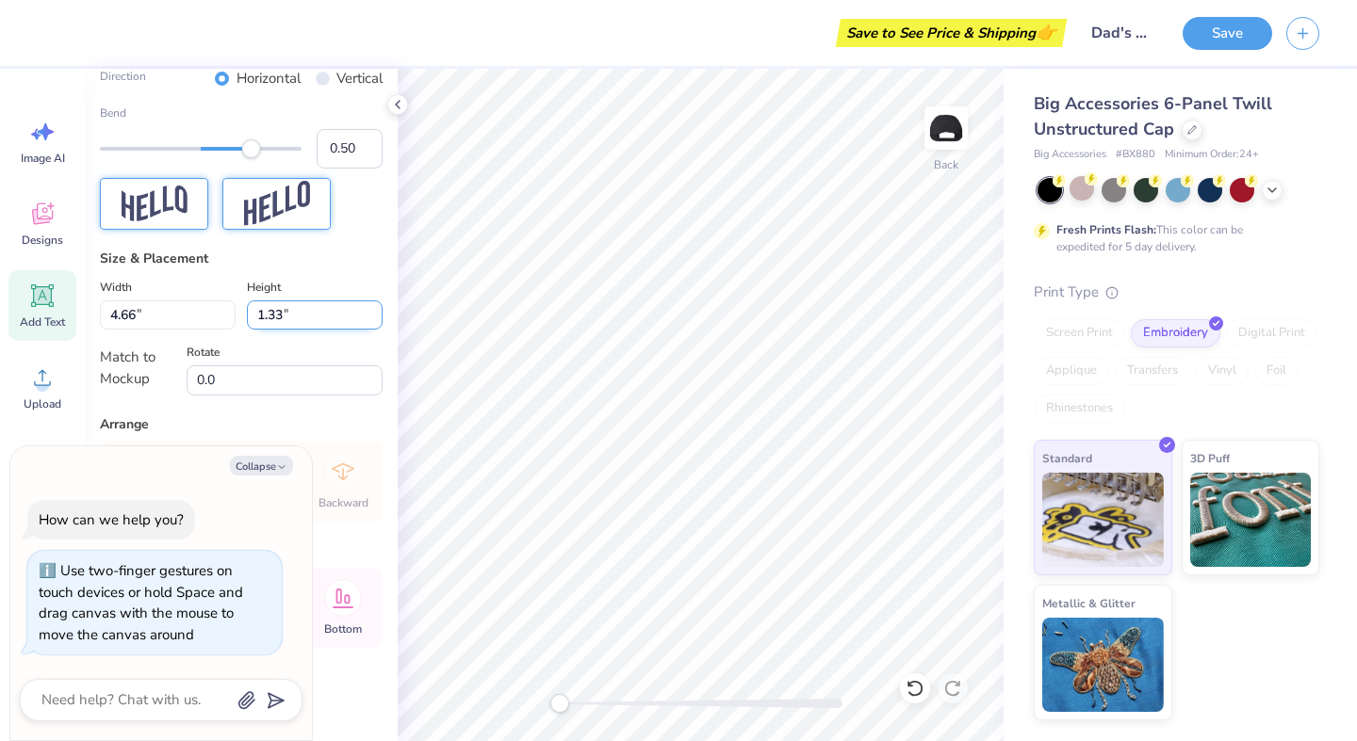
click at [378, 309] on input "1.33" at bounding box center [315, 315] width 136 height 29
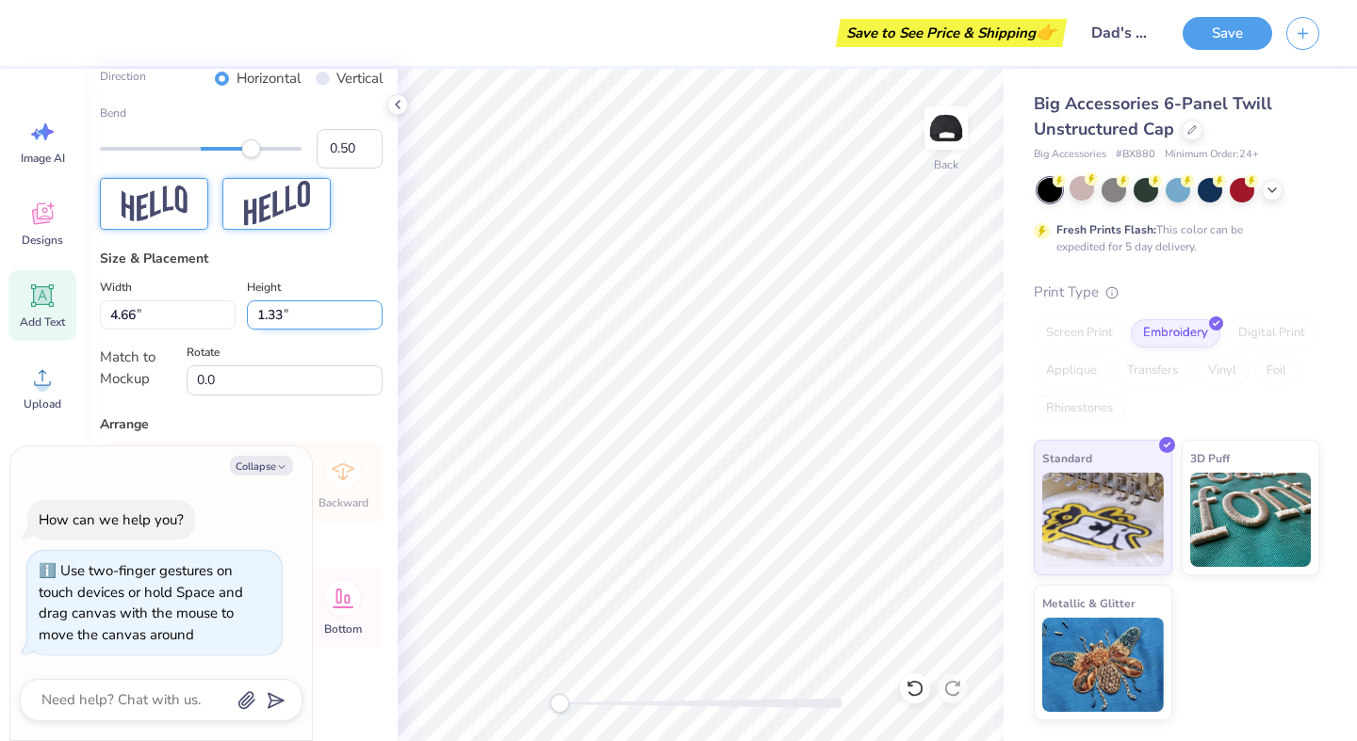
click at [314, 313] on input "1.33" at bounding box center [315, 315] width 136 height 29
click at [376, 308] on input "1.33" at bounding box center [315, 315] width 136 height 29
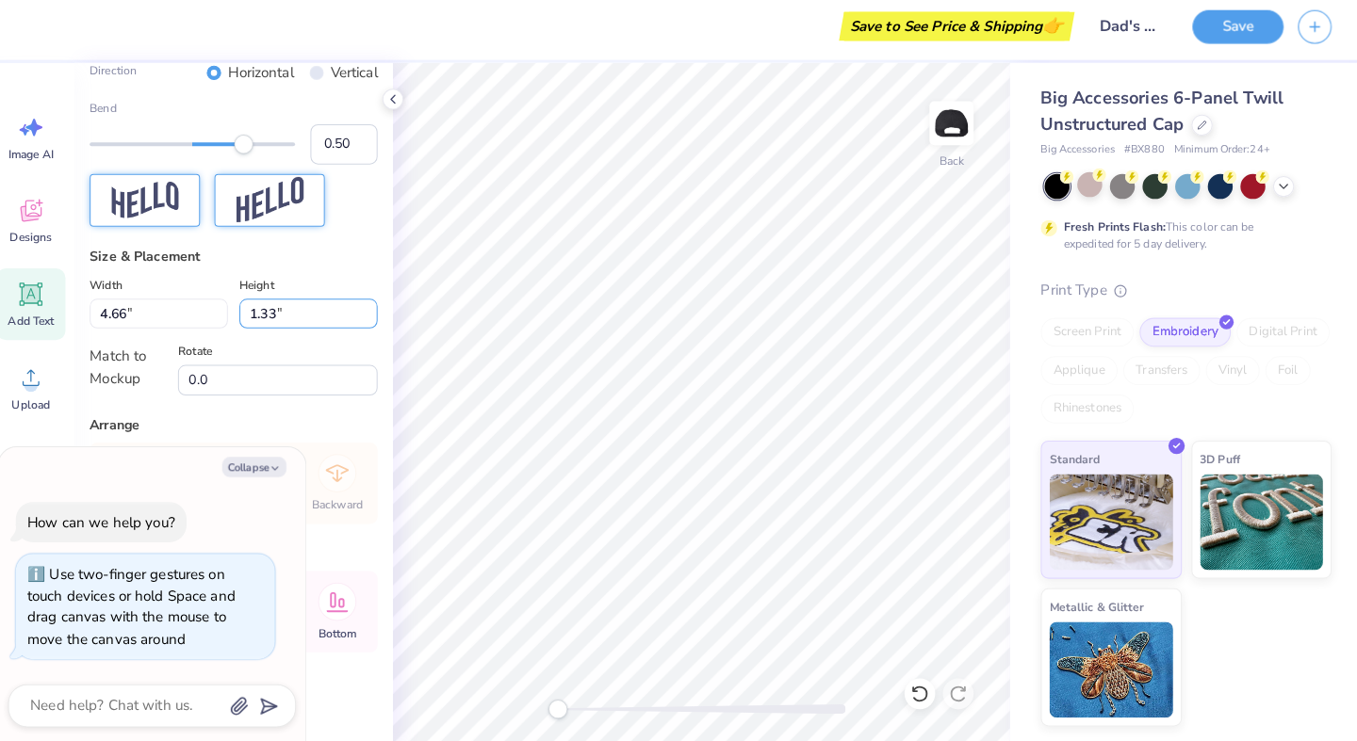
type textarea "x"
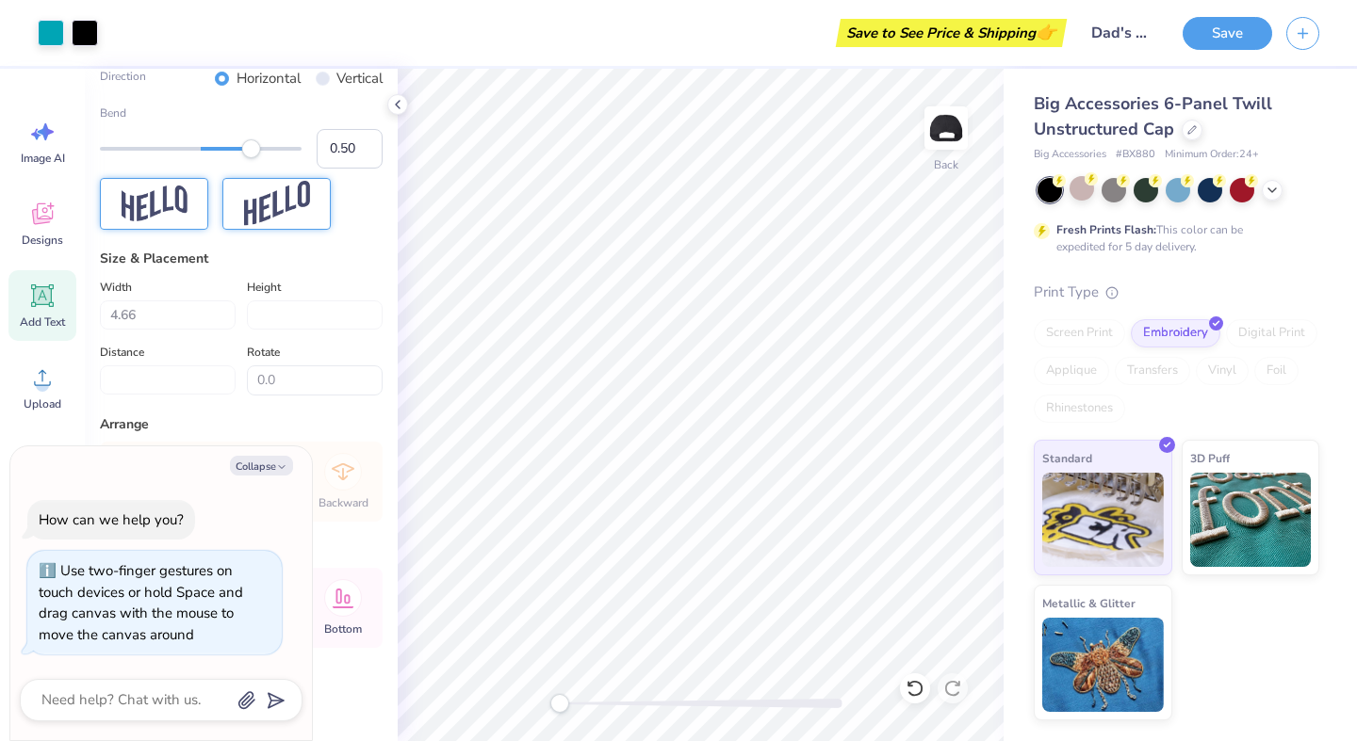
type textarea "x"
type input "1.23"
type textarea "x"
click at [1227, 42] on button "Save" at bounding box center [1227, 30] width 90 height 33
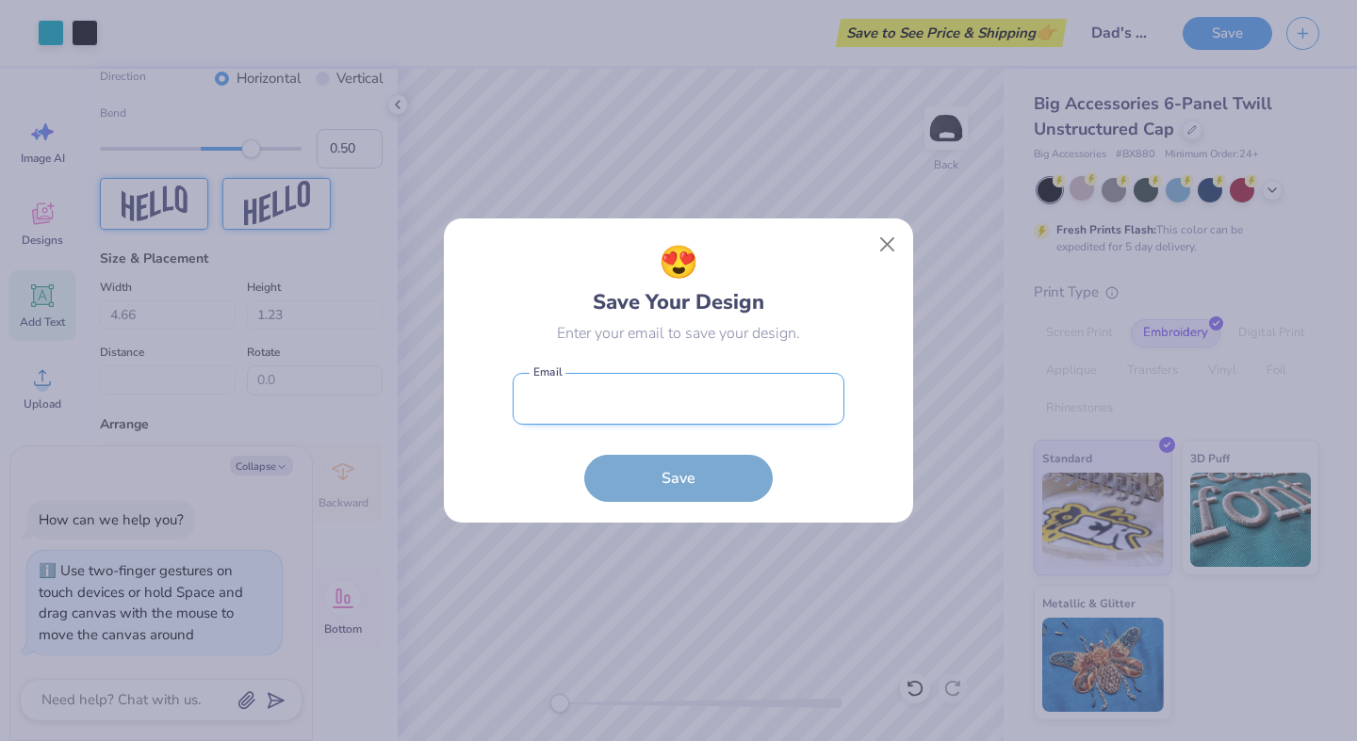
click at [778, 405] on input "email" at bounding box center [679, 399] width 332 height 52
type input "[EMAIL_ADDRESS][DOMAIN_NAME]"
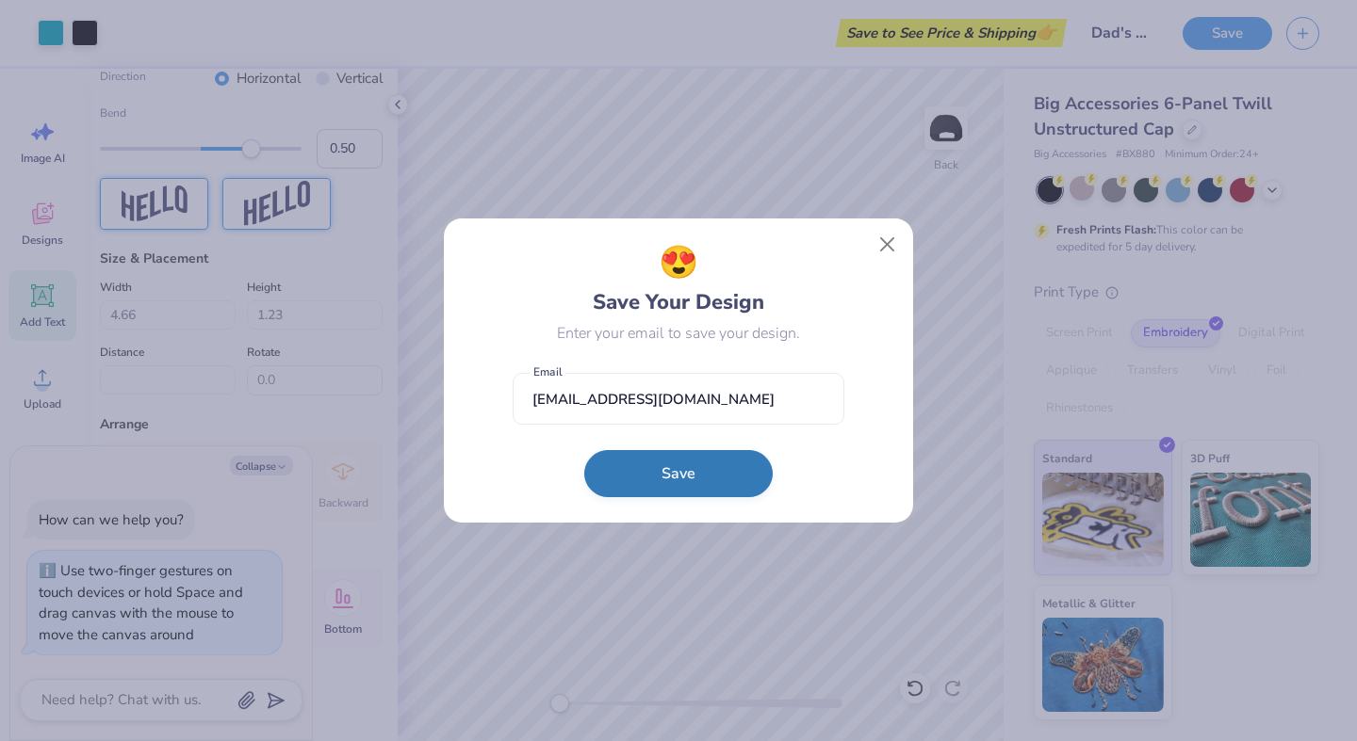
click at [731, 482] on button "Save" at bounding box center [678, 473] width 188 height 47
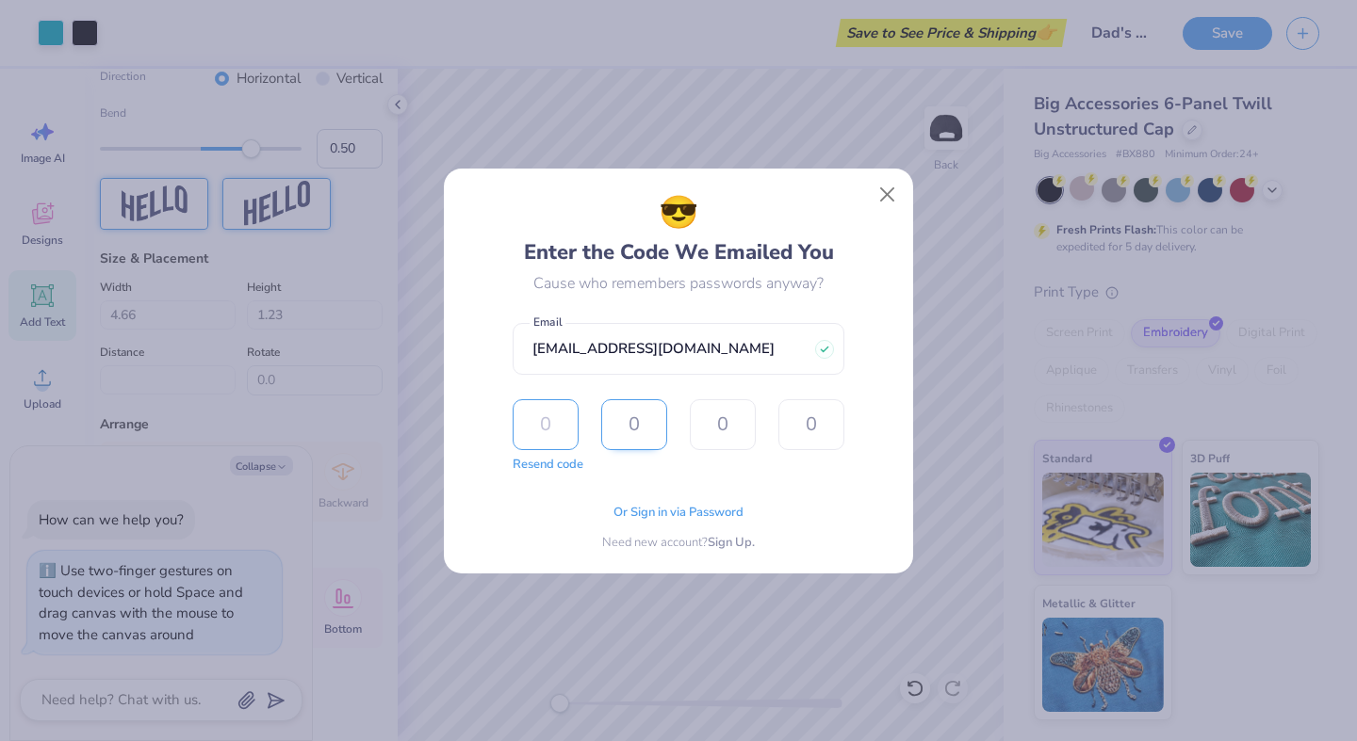
type input "6"
type input "1"
type input "8"
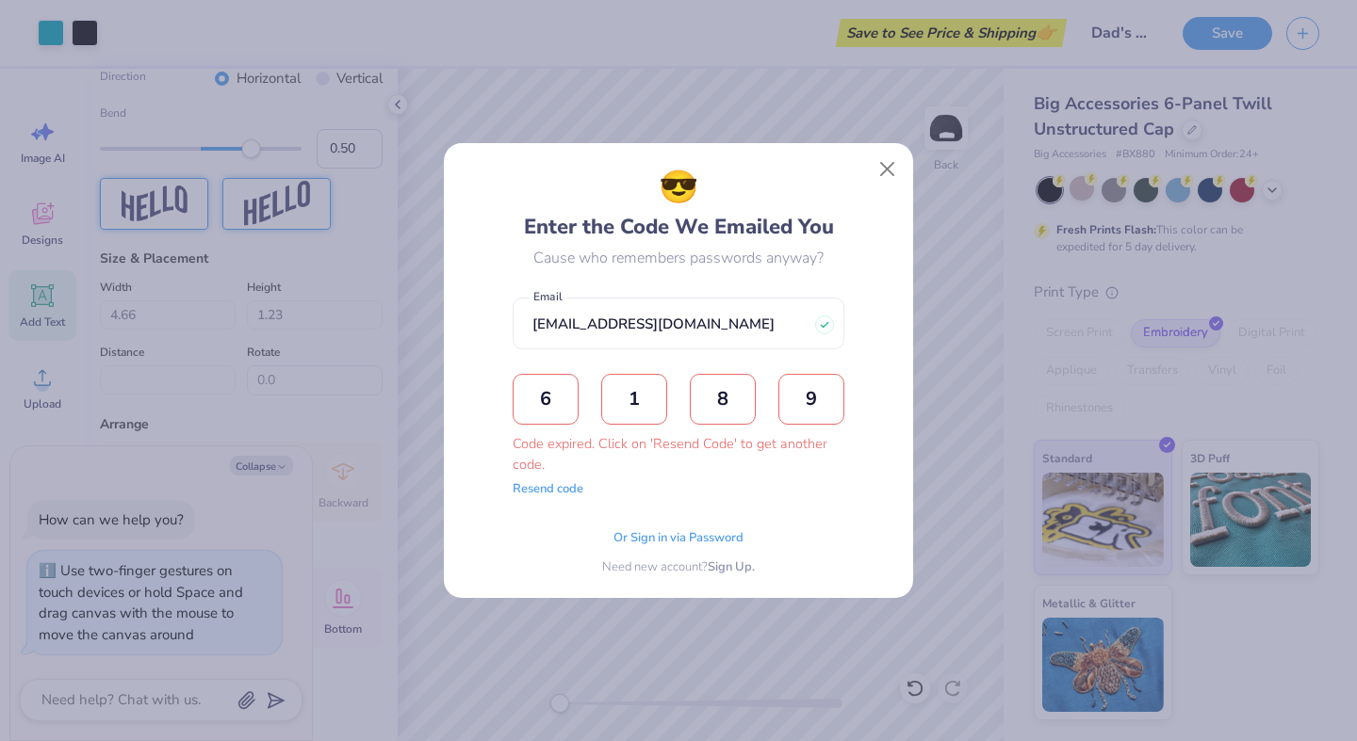
type input "9"
click at [548, 489] on button "Resend code" at bounding box center [548, 487] width 71 height 19
click at [565, 392] on input "text" at bounding box center [546, 399] width 66 height 51
type textarea "x"
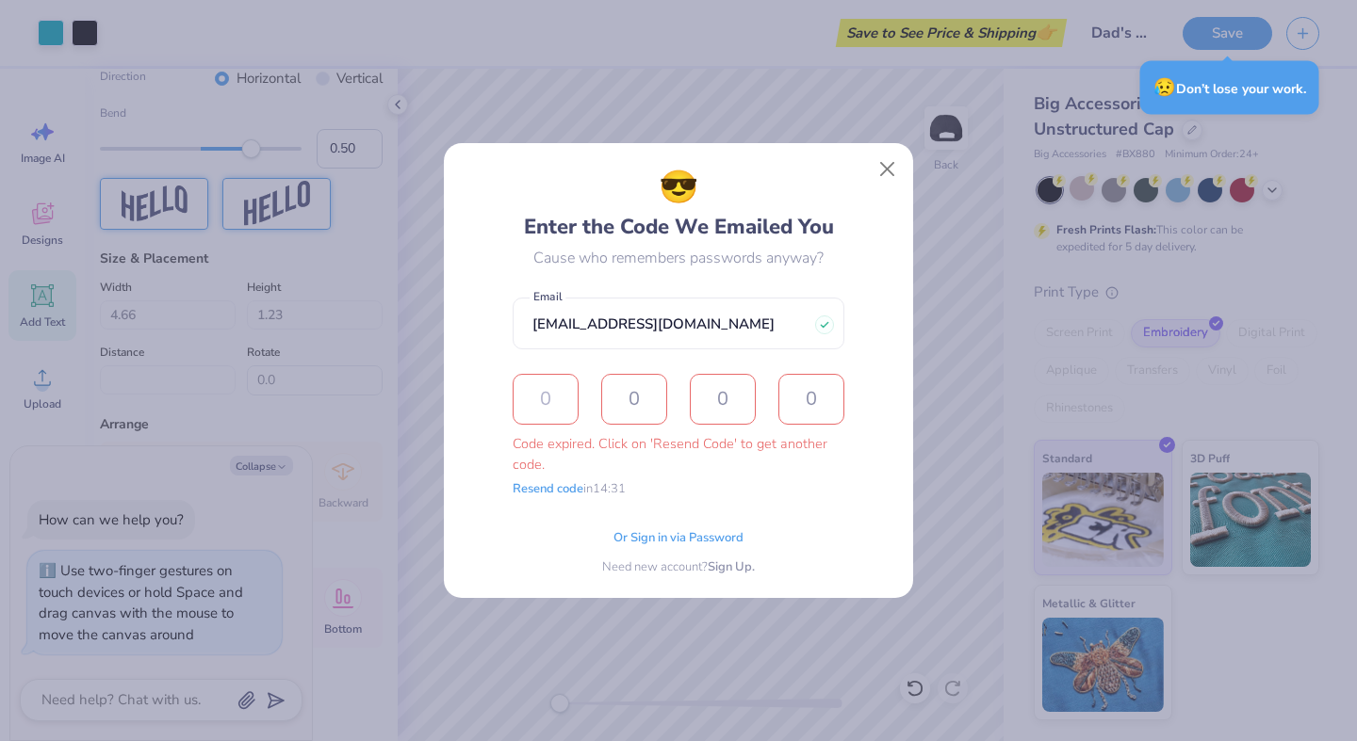
type input "5"
type input "4"
type textarea "x"
type input "2"
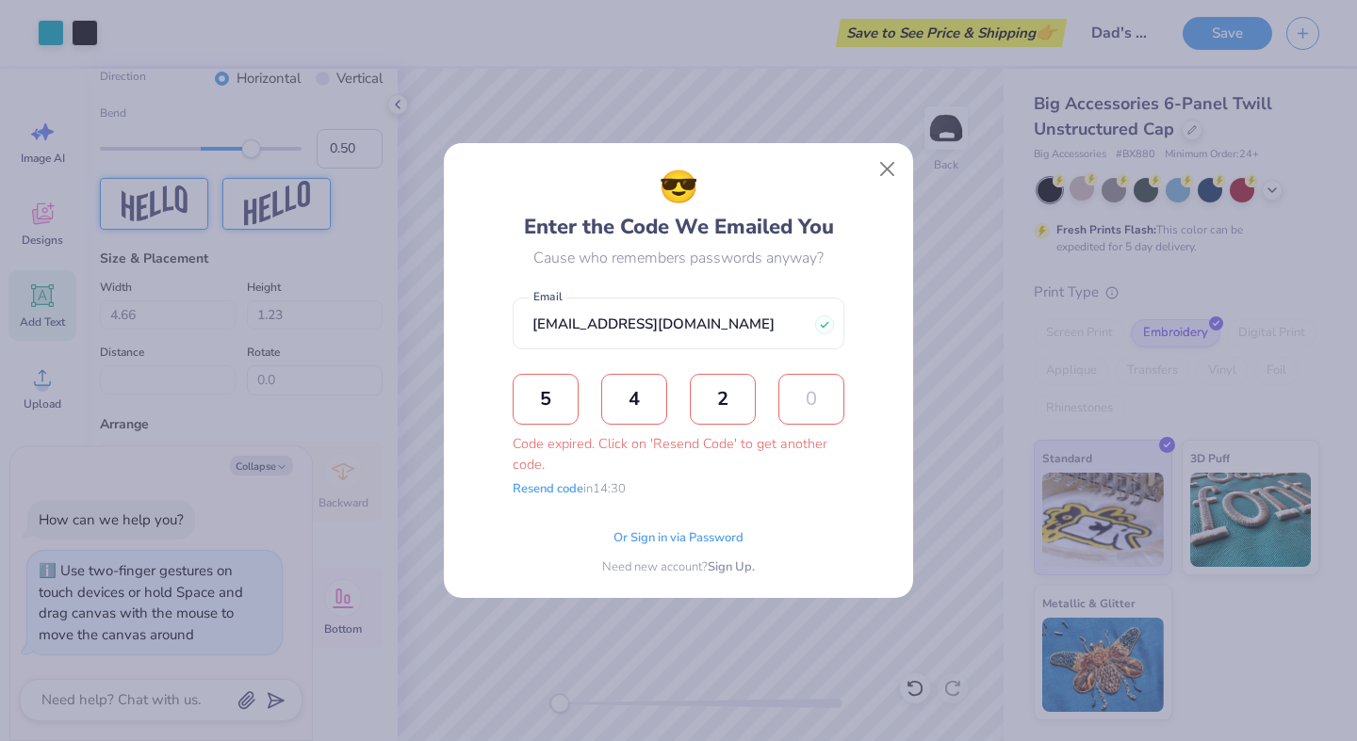
type input "3"
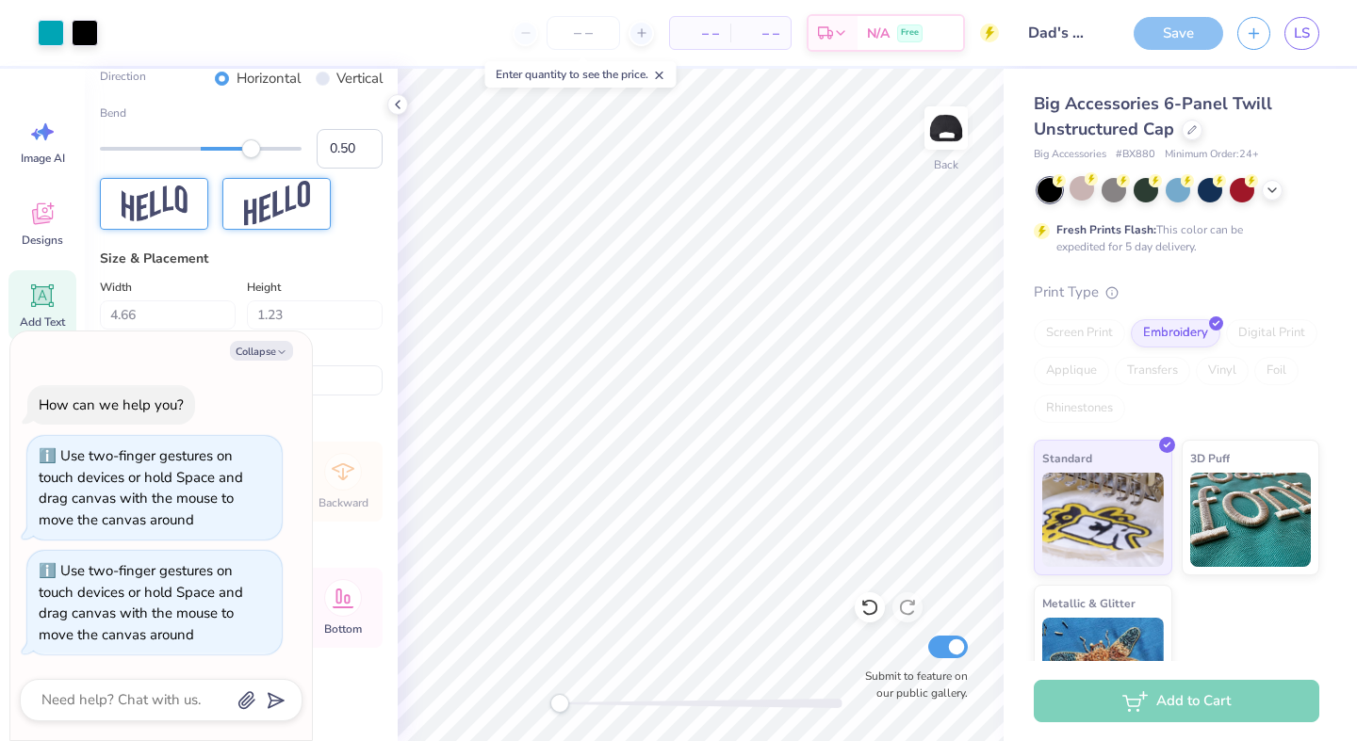
type textarea "x"
click at [588, 40] on input "number" at bounding box center [582, 33] width 73 height 34
type input "21"
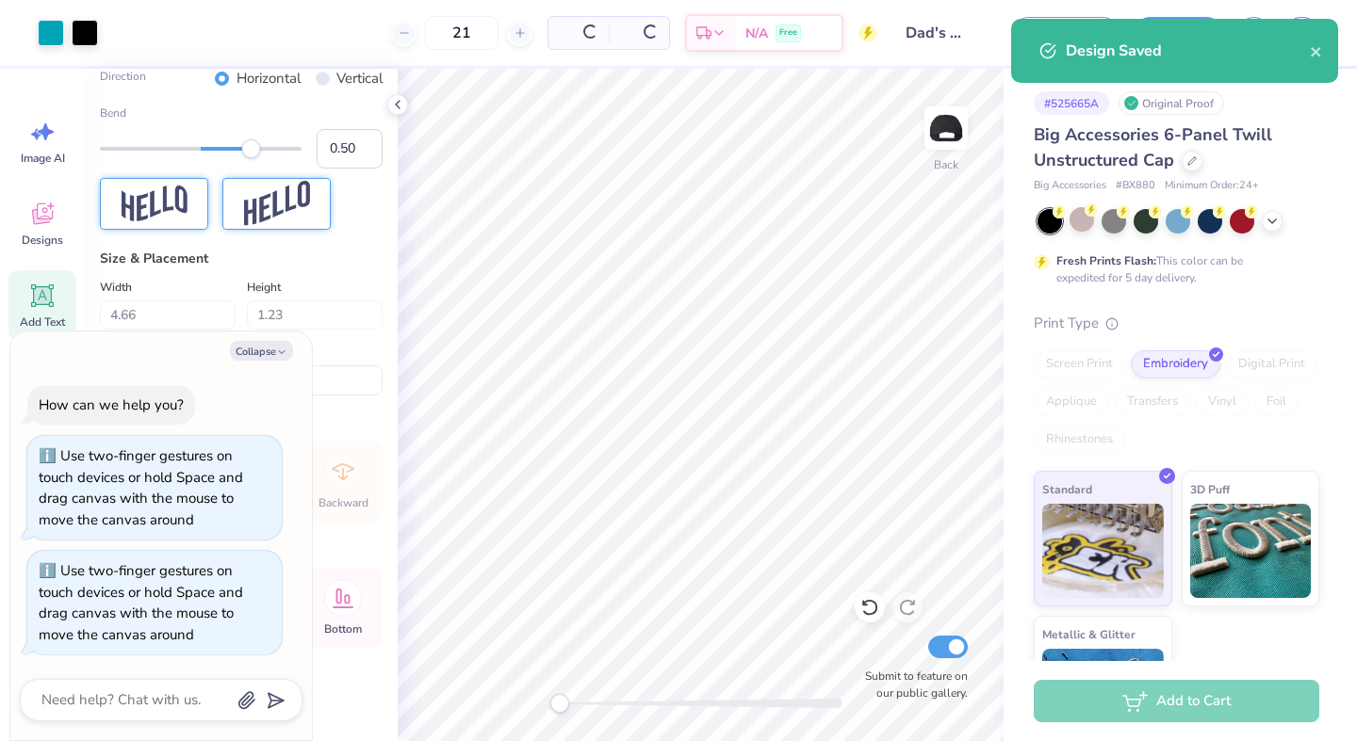
type textarea "x"
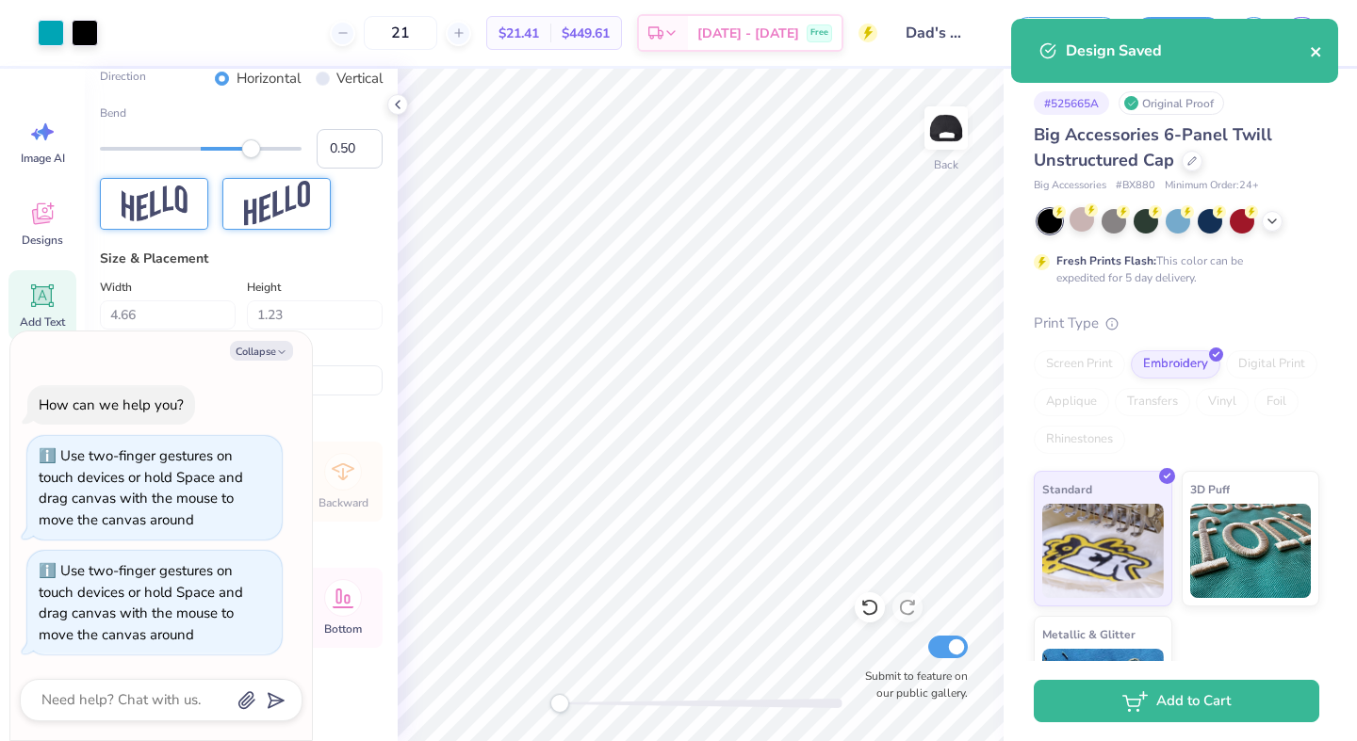
type input "21"
click at [1316, 52] on icon "close" at bounding box center [1315, 51] width 9 height 9
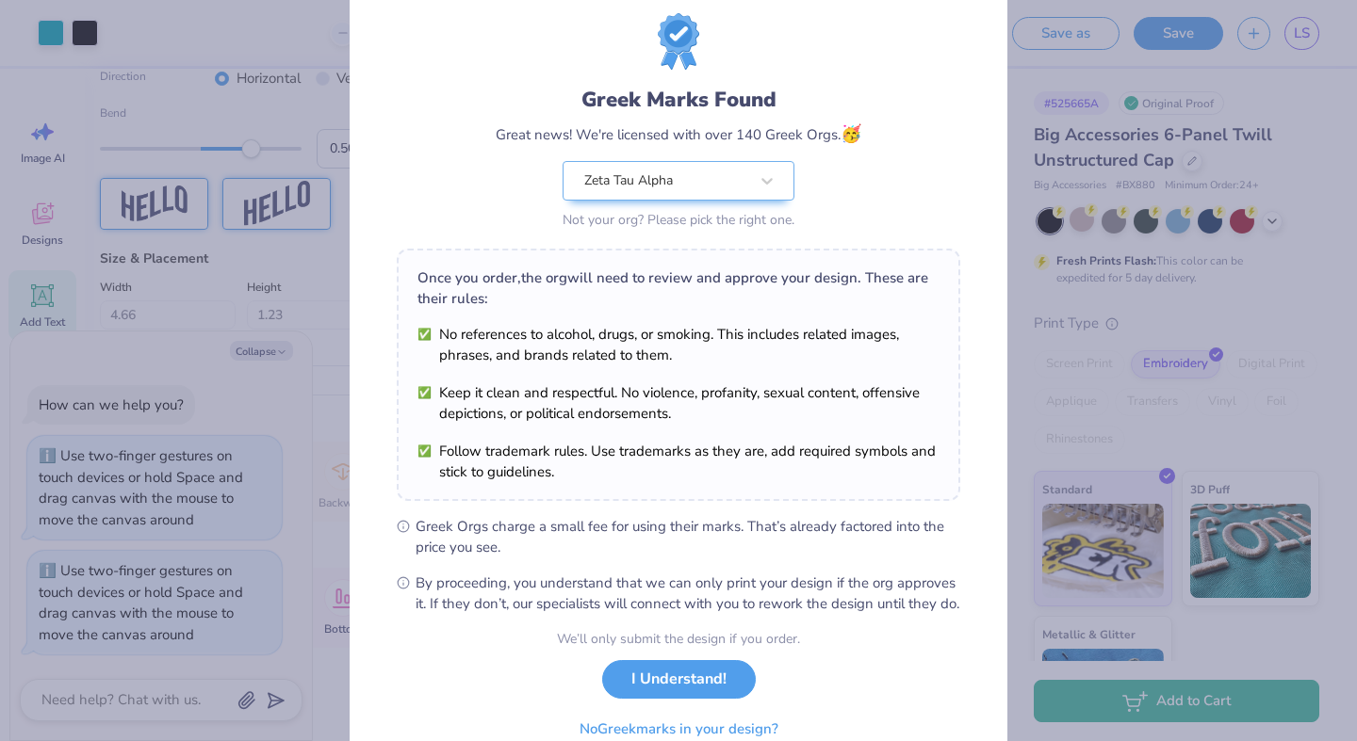
scroll to position [140, 0]
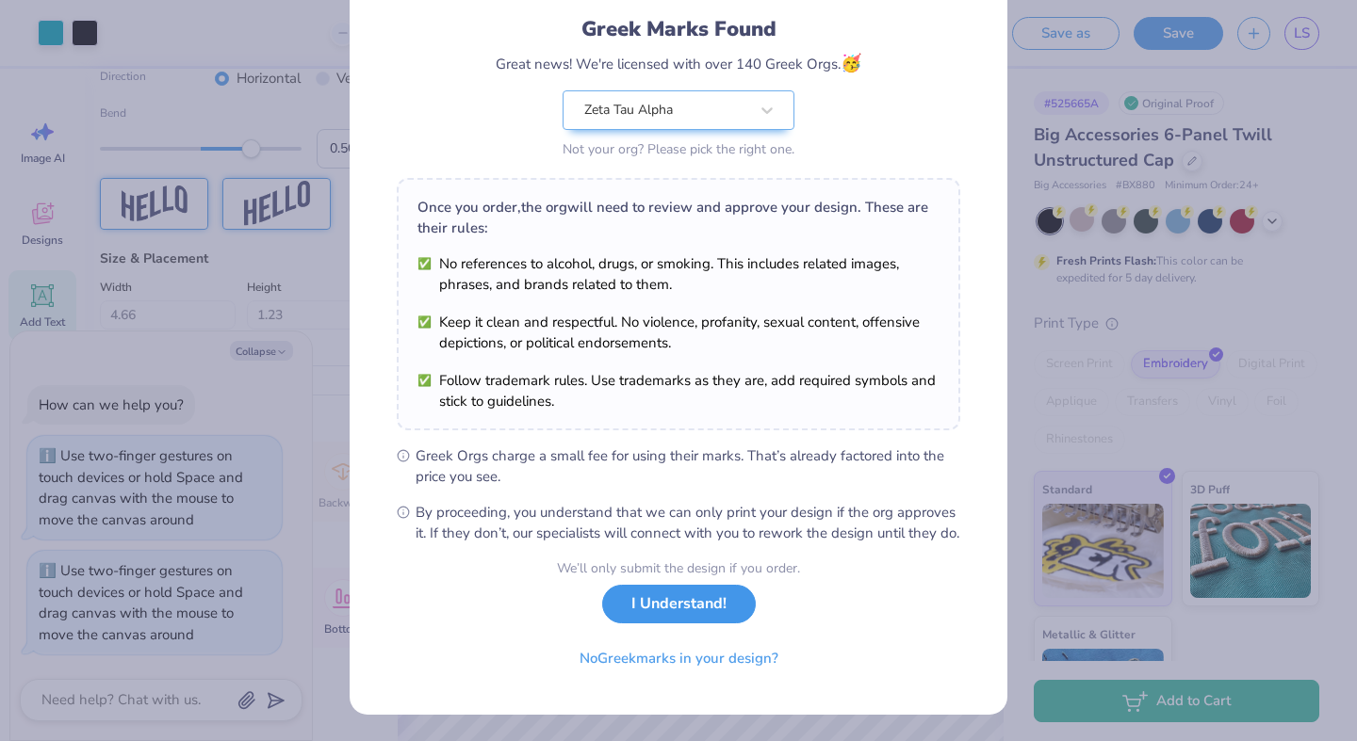
click at [700, 611] on button "I Understand!" at bounding box center [679, 604] width 154 height 39
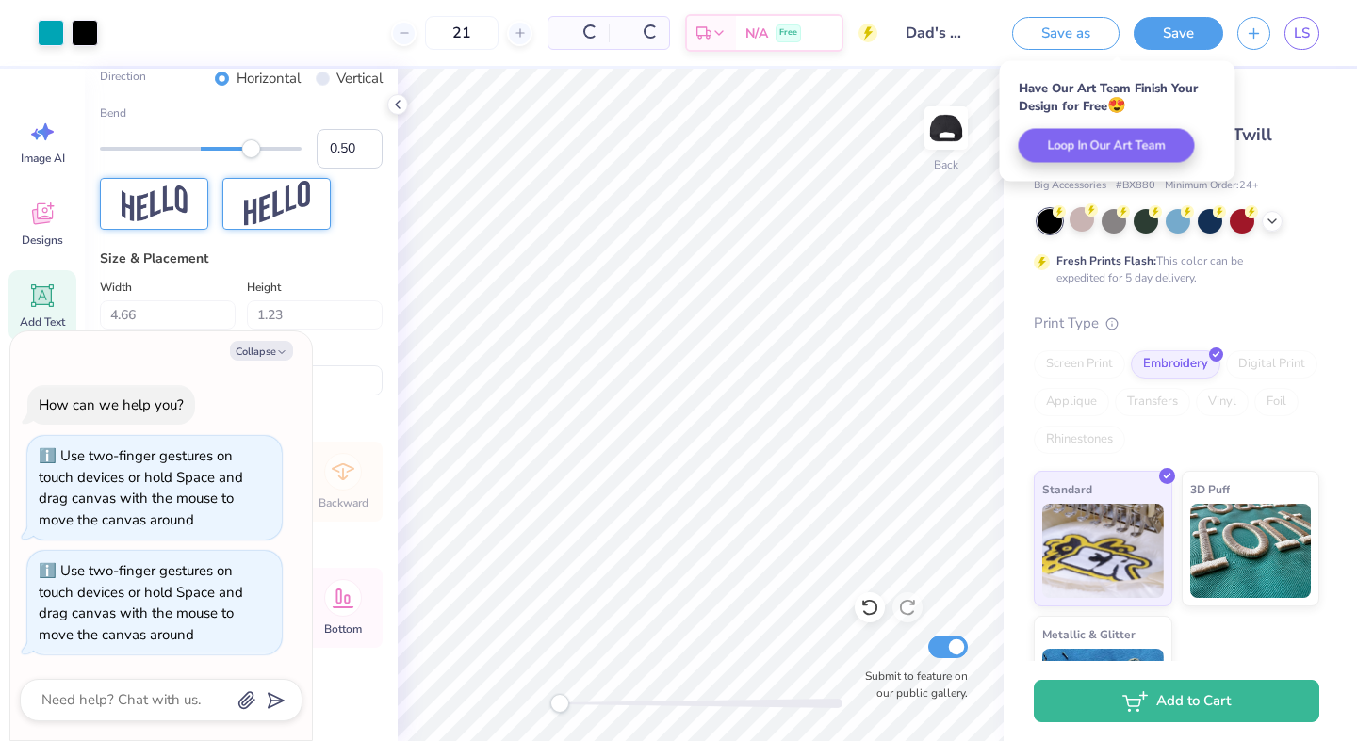
scroll to position [0, 0]
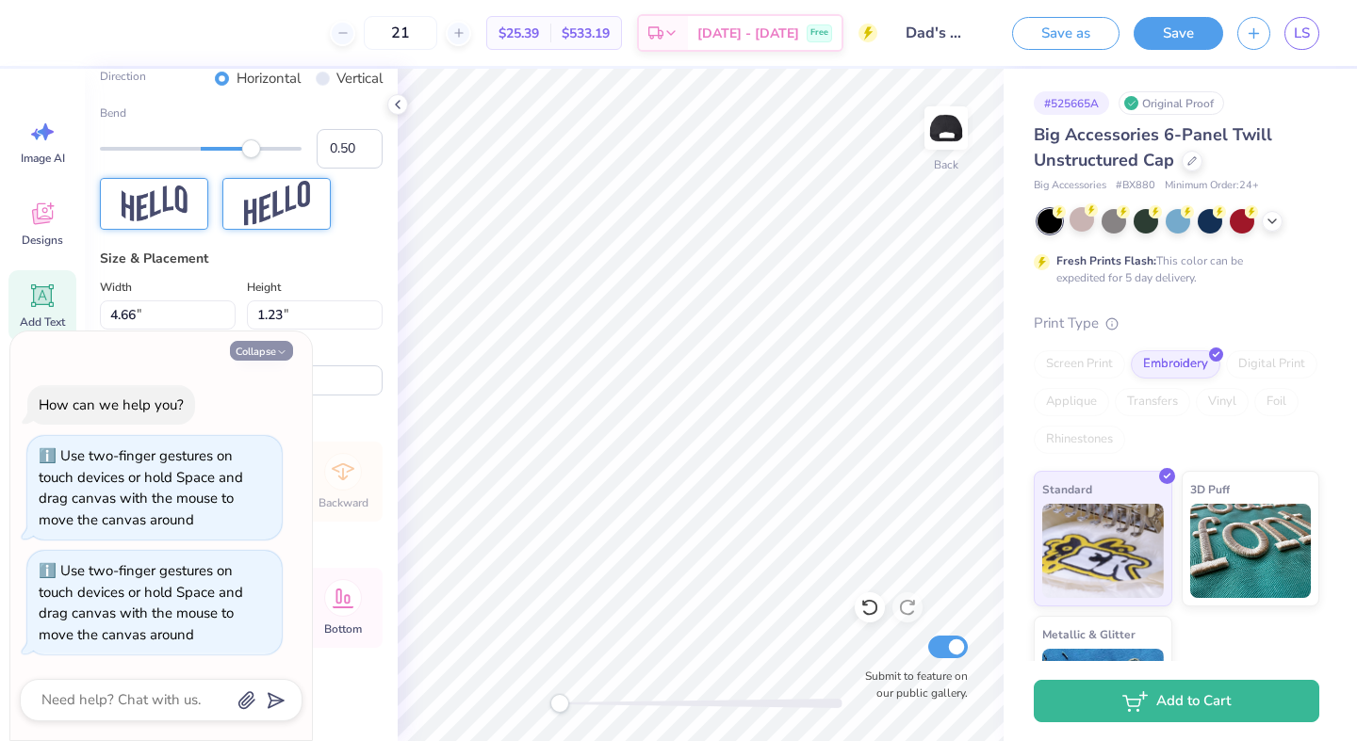
click at [287, 353] on button "Collapse" at bounding box center [261, 351] width 63 height 20
type textarea "x"
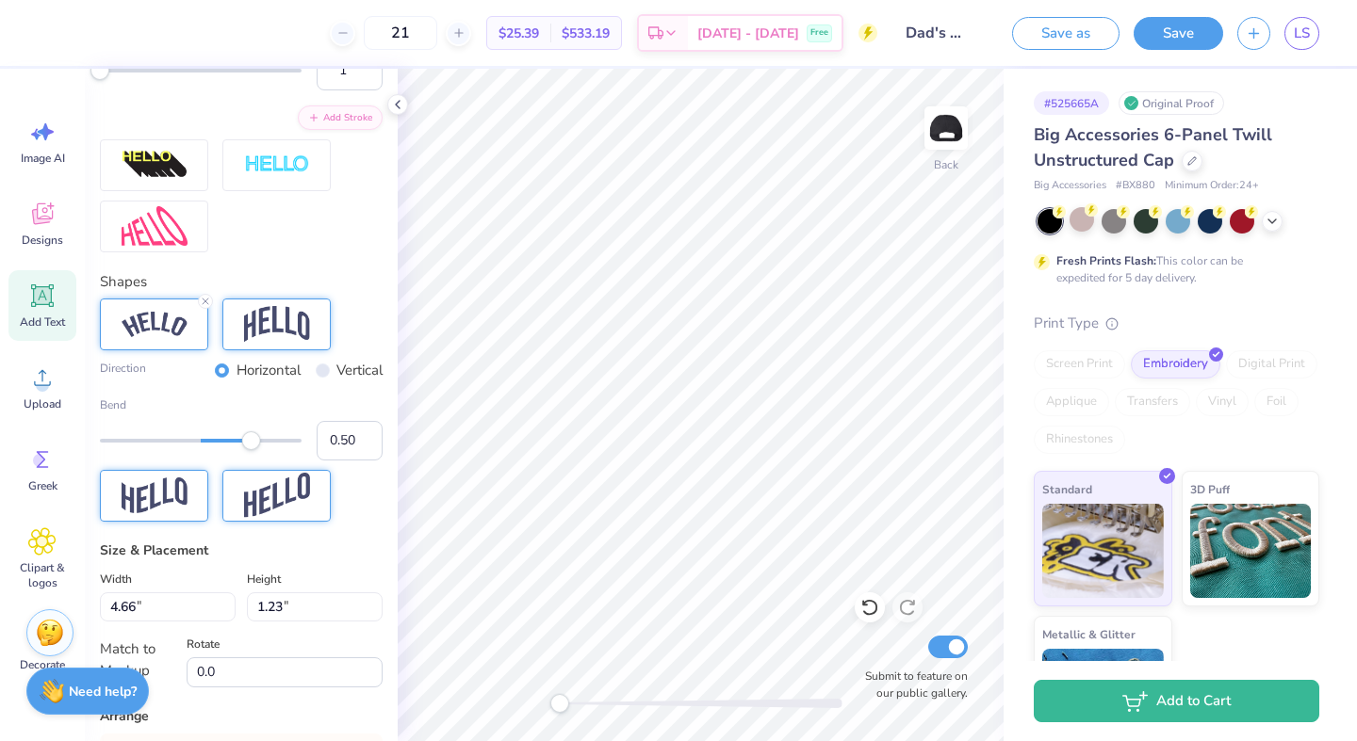
scroll to position [819, 0]
click at [206, 302] on line at bounding box center [206, 303] width 6 height 6
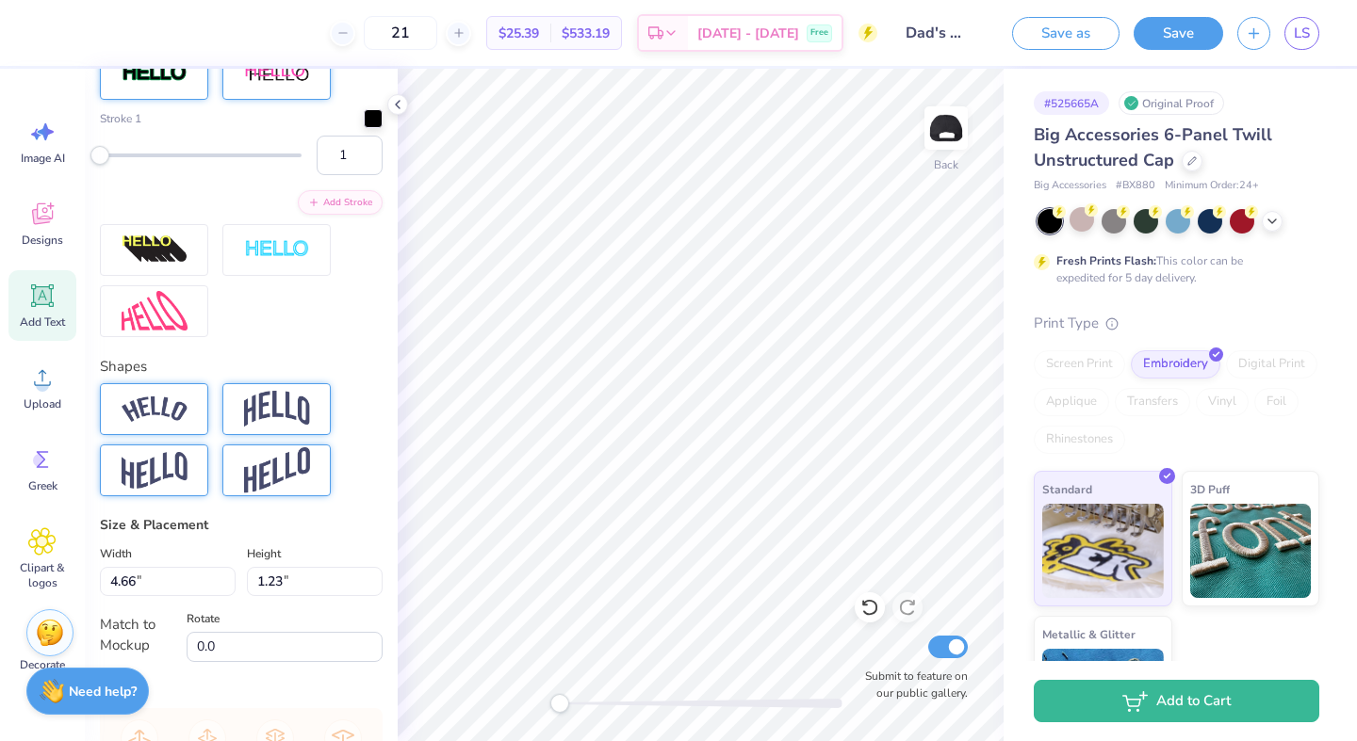
scroll to position [702, 0]
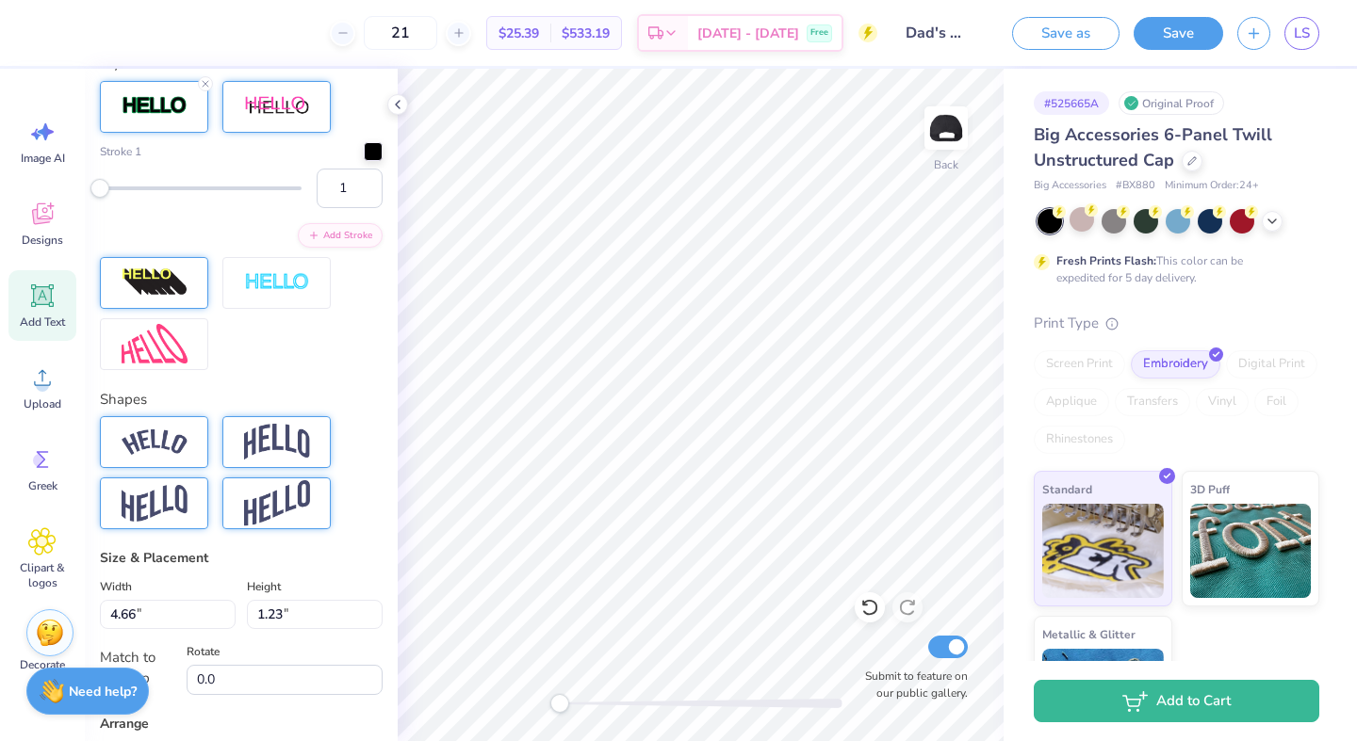
click at [188, 287] on div at bounding box center [154, 283] width 108 height 52
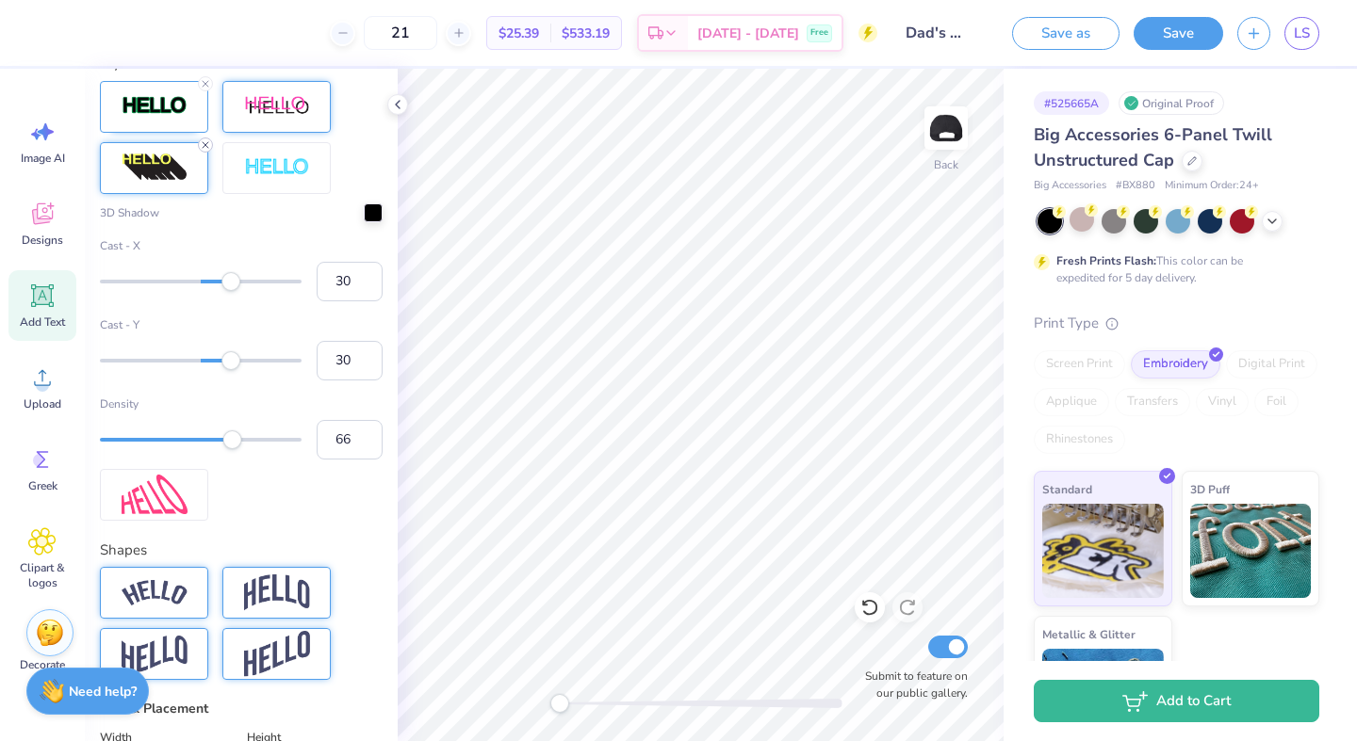
click at [207, 145] on icon at bounding box center [205, 144] width 11 height 11
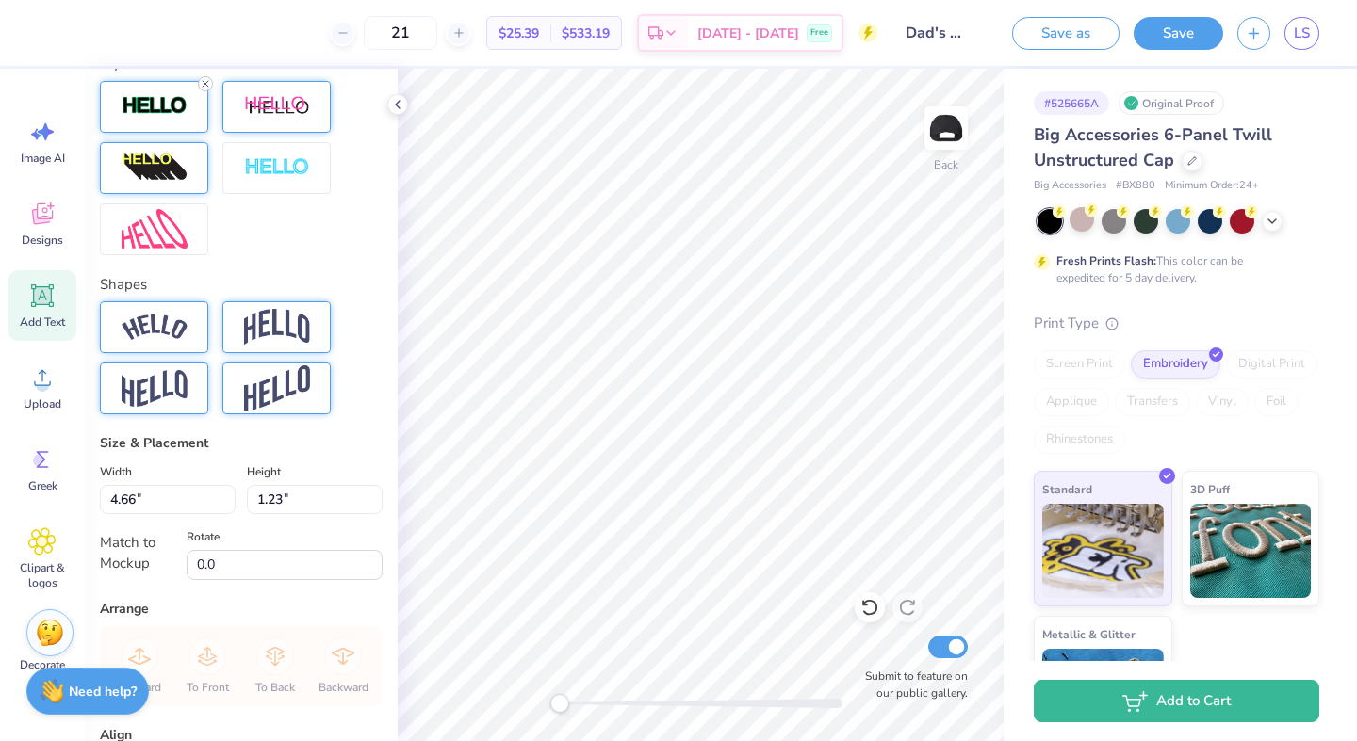
click at [206, 80] on icon at bounding box center [205, 83] width 11 height 11
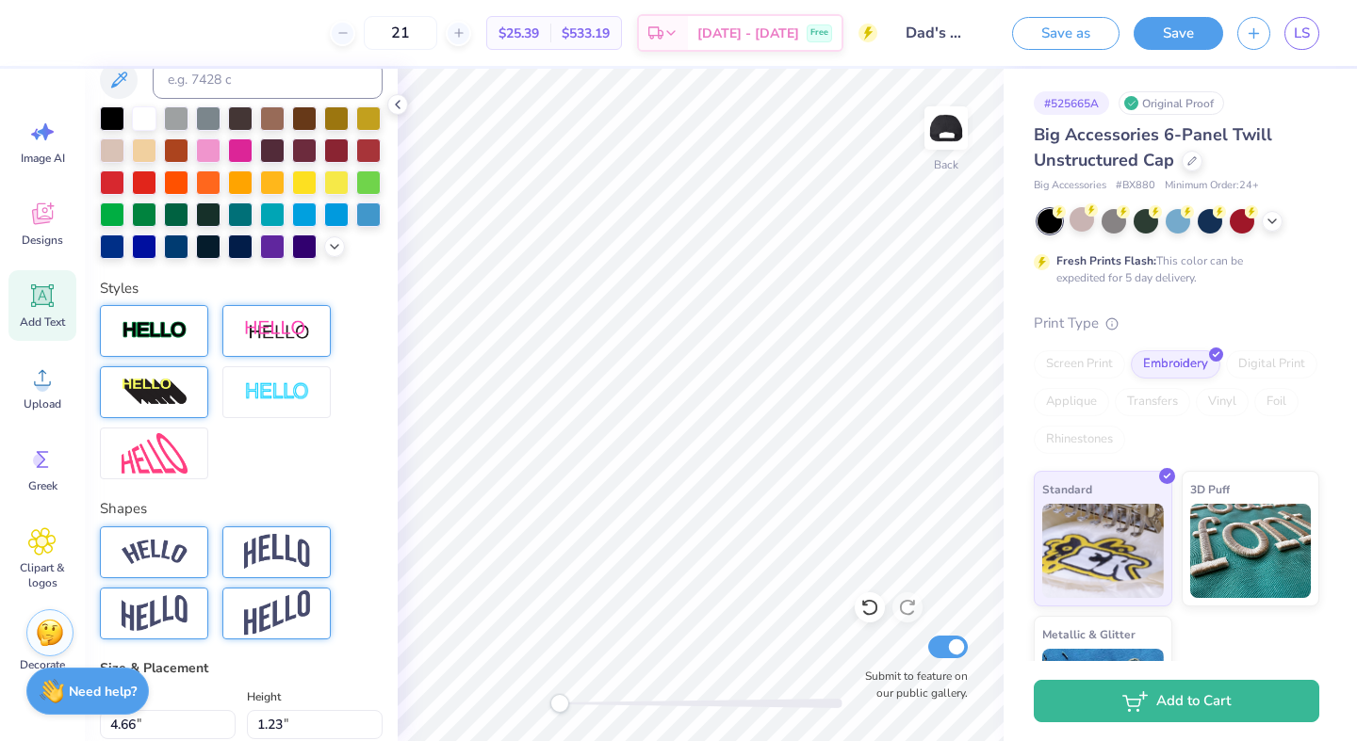
scroll to position [397, 0]
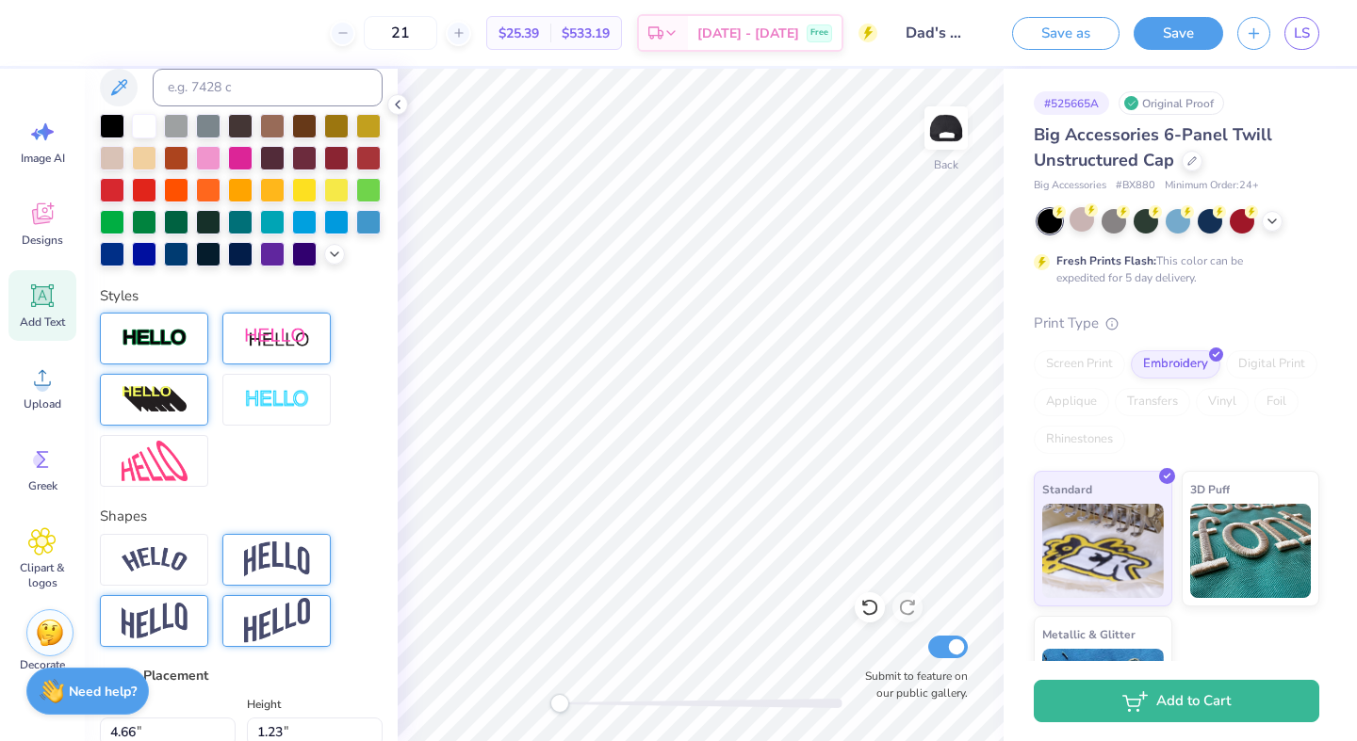
click at [149, 125] on div at bounding box center [144, 126] width 24 height 24
click at [1273, 220] on polyline at bounding box center [1272, 220] width 8 height 4
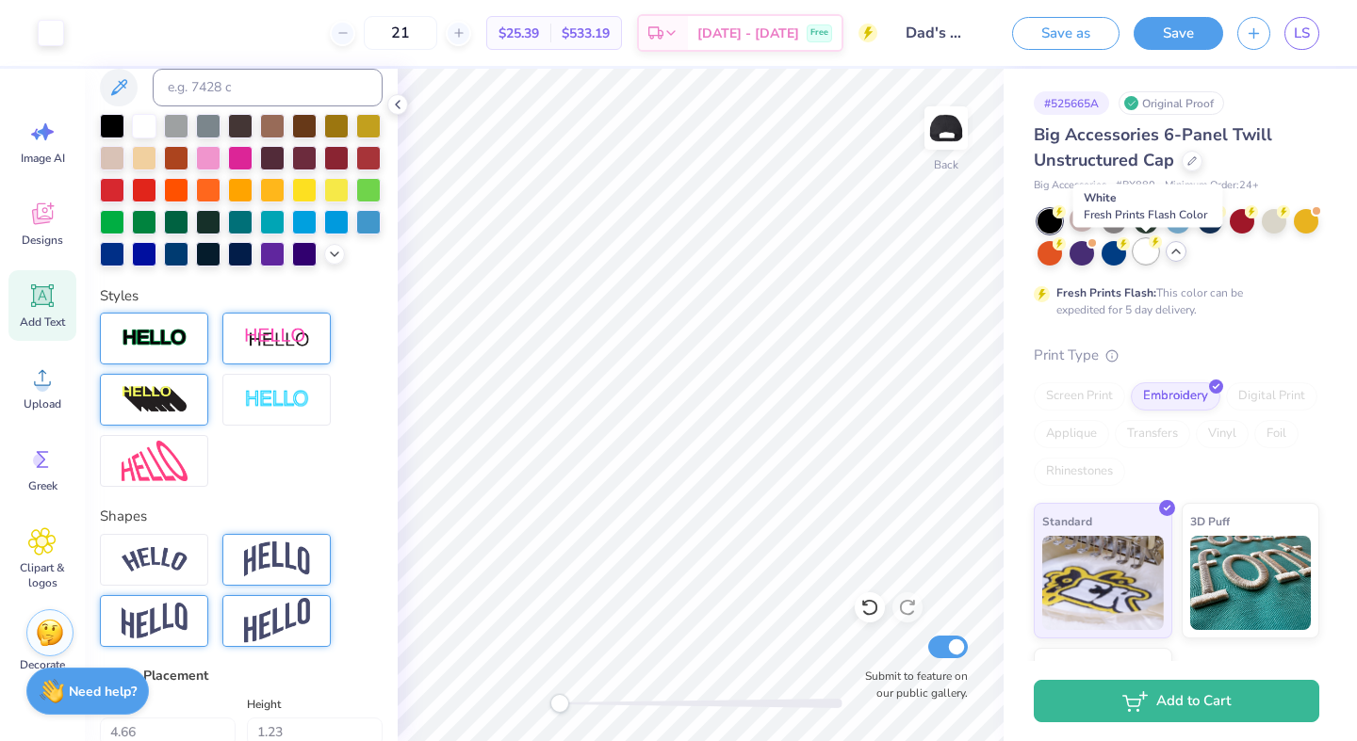
click at [1148, 258] on div at bounding box center [1145, 251] width 24 height 24
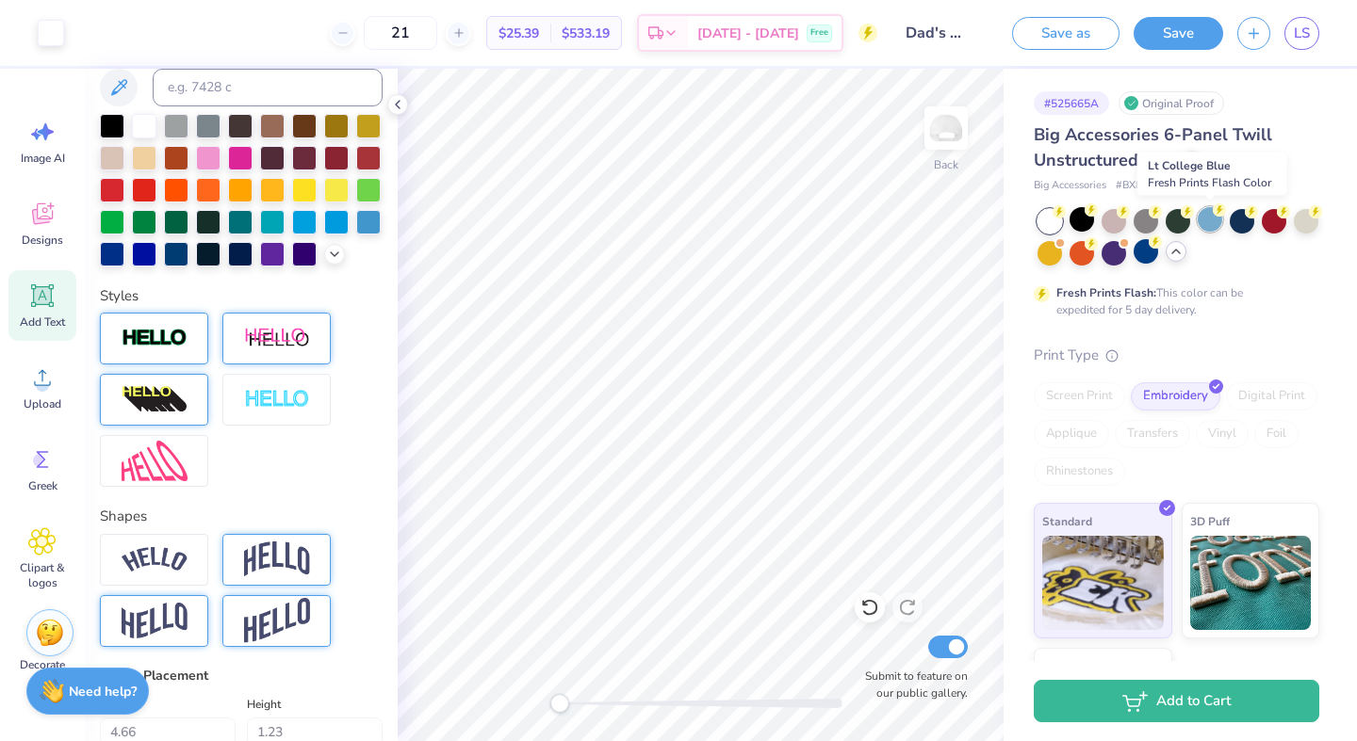
click at [1213, 220] on div at bounding box center [1209, 219] width 24 height 24
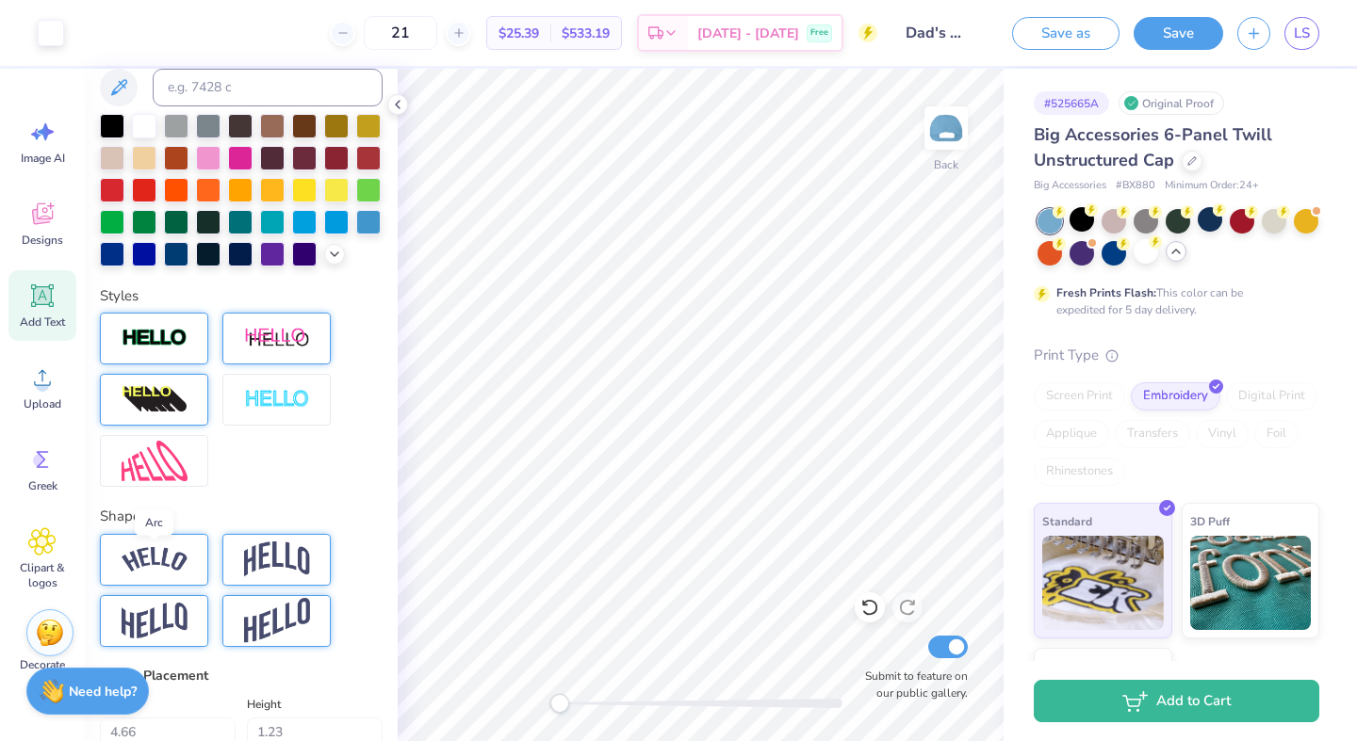
click at [180, 564] on img at bounding box center [155, 559] width 66 height 25
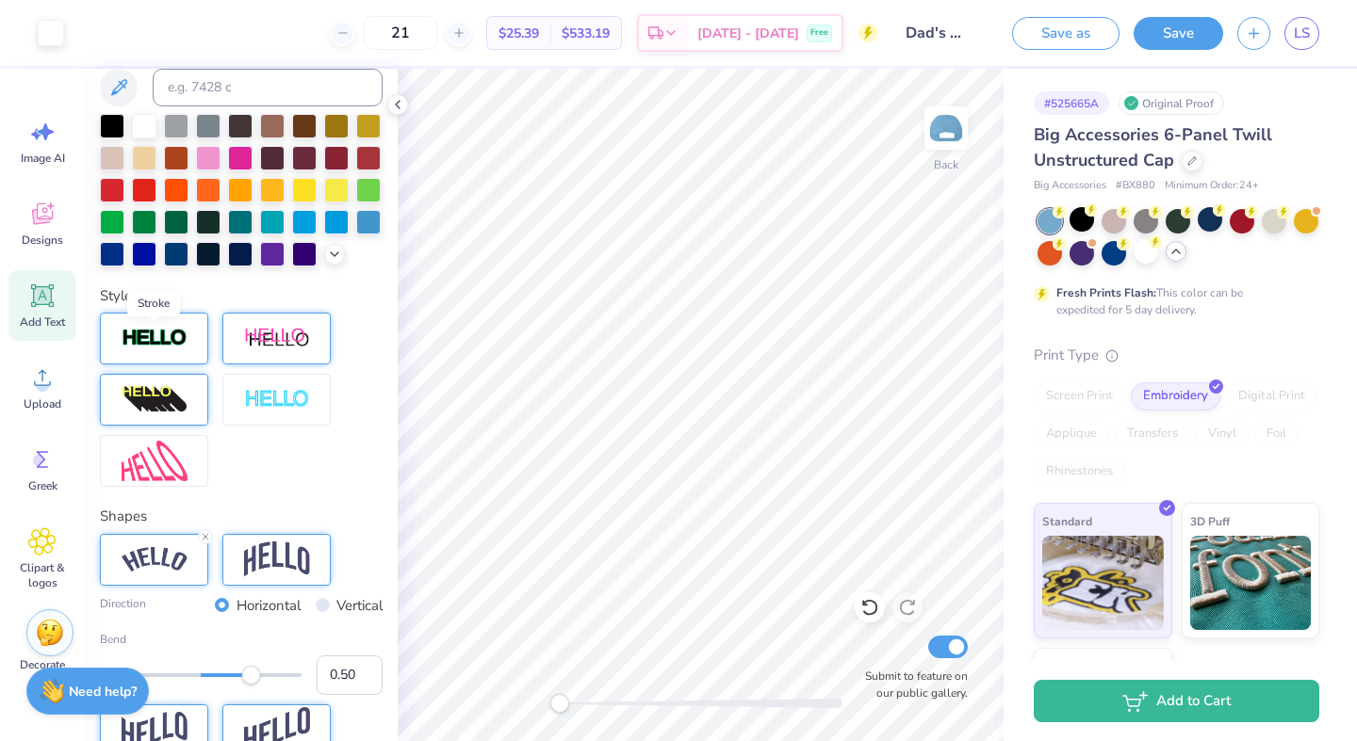
click at [164, 329] on img at bounding box center [155, 339] width 66 height 22
